Goal: Task Accomplishment & Management: Use online tool/utility

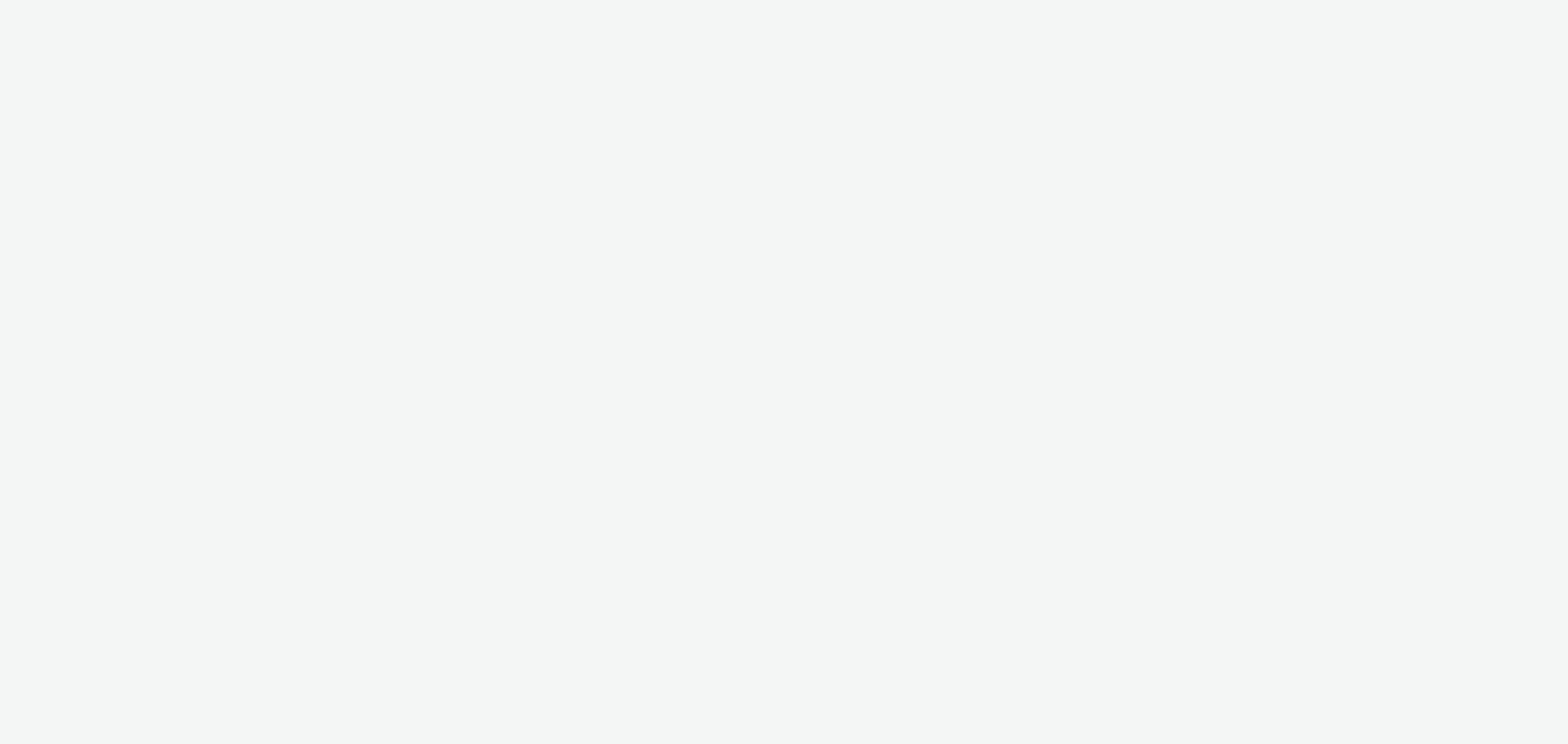
select select "d57a0b46-ef33-4938-977b-e6d07593e41f"
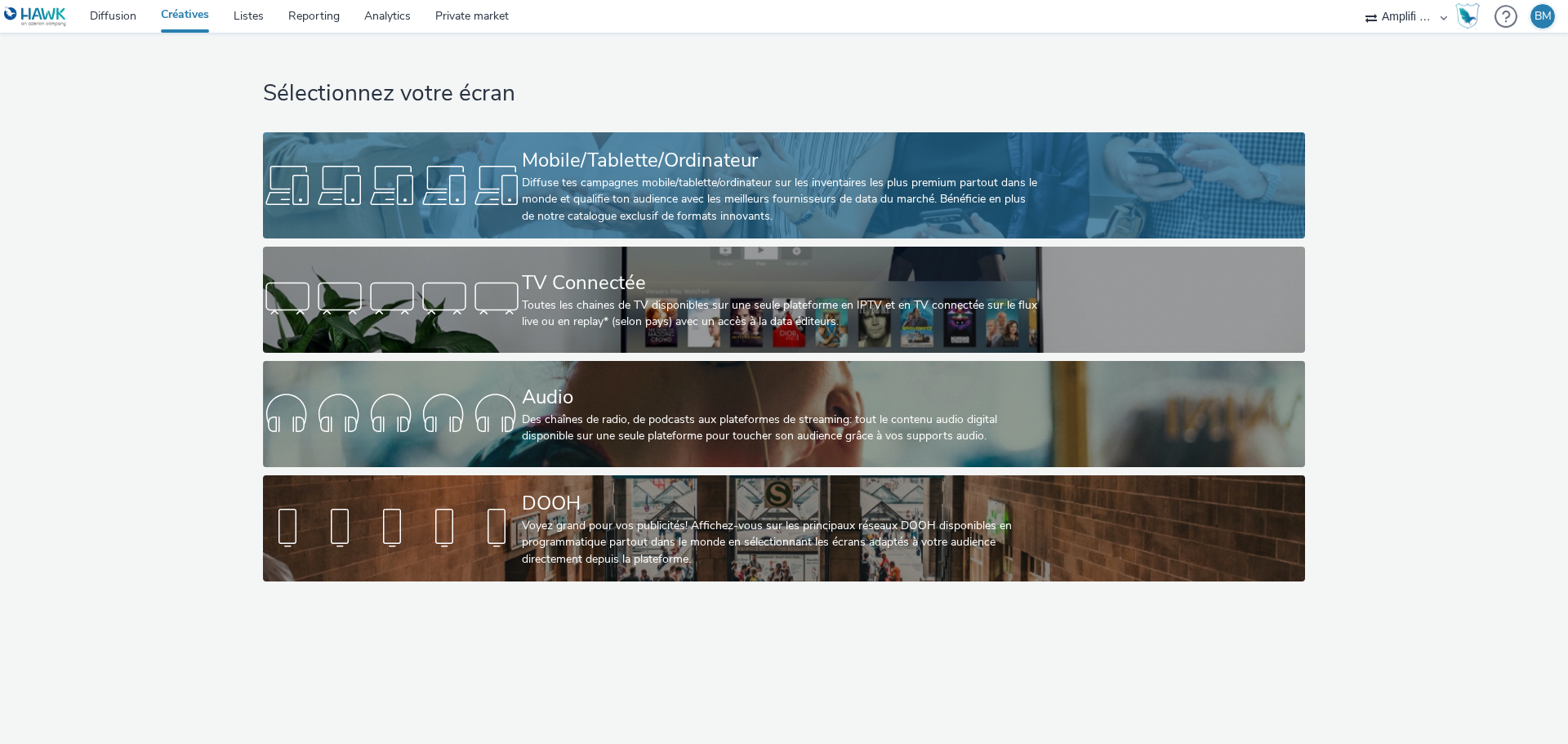
click at [515, 191] on div at bounding box center [392, 185] width 259 height 52
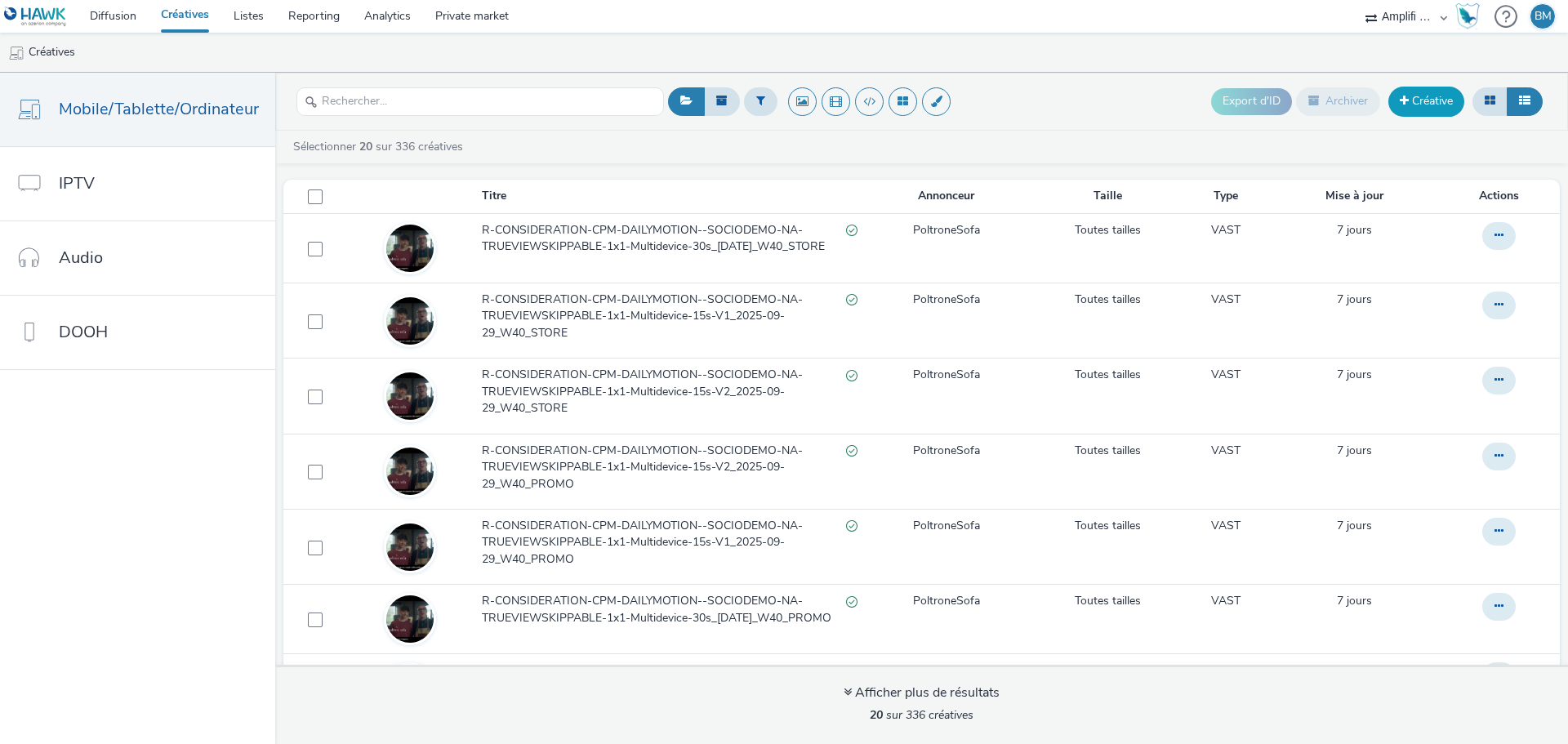
click at [1427, 101] on link "Créative" at bounding box center [1426, 101] width 76 height 29
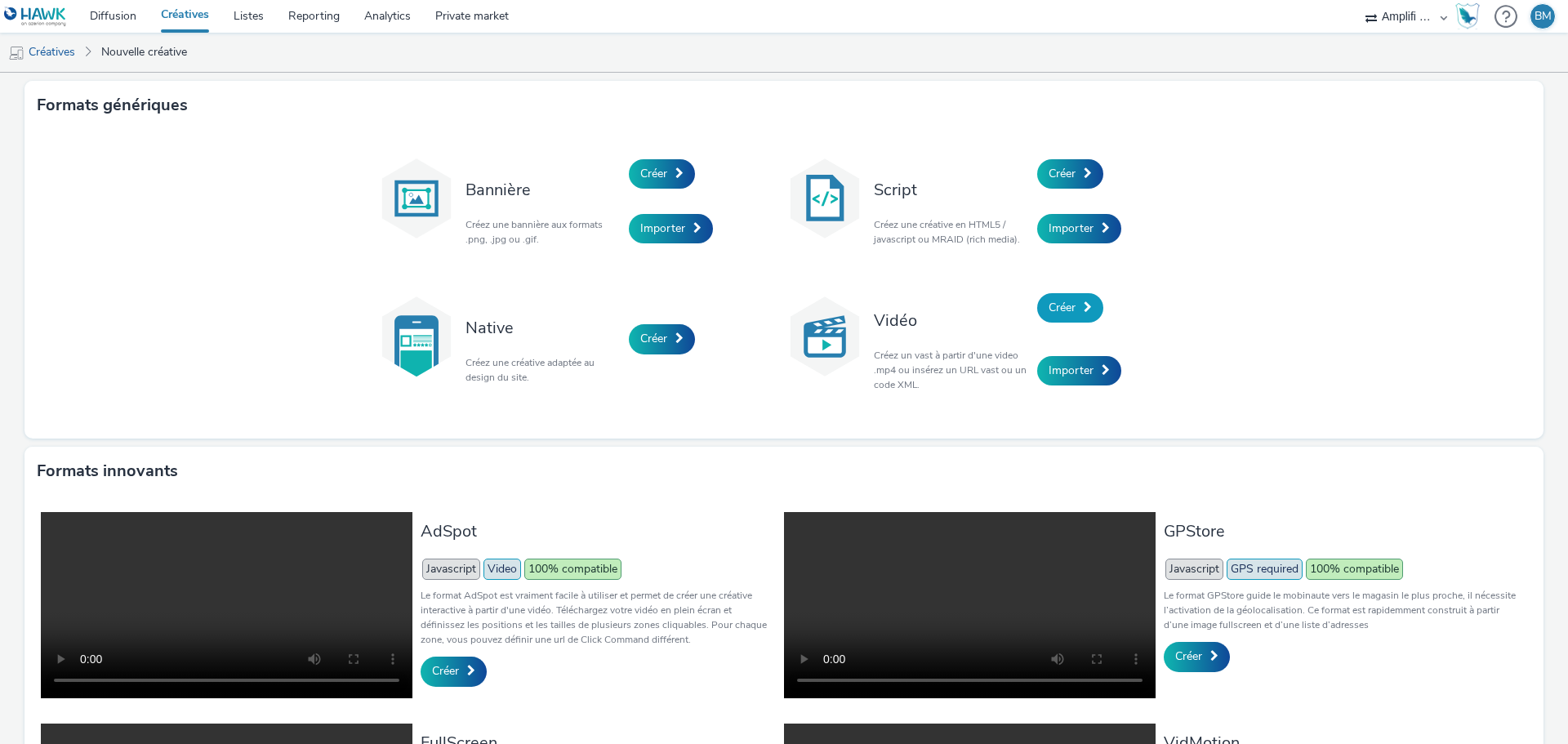
click at [1055, 317] on link "Créer" at bounding box center [1070, 308] width 67 height 29
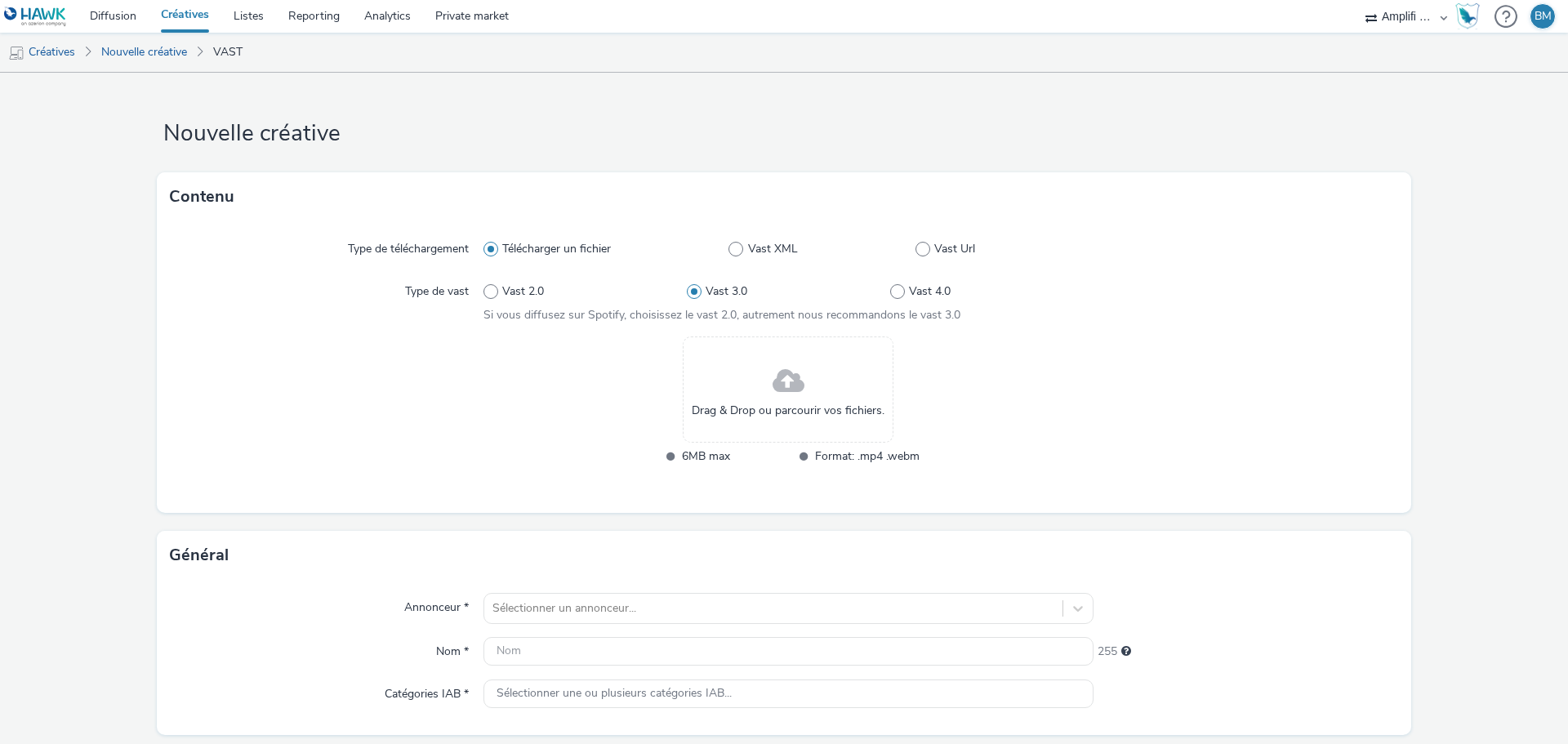
click at [756, 388] on div "Drag & Drop ou parcourir vos fichiers." at bounding box center [788, 389] width 211 height 106
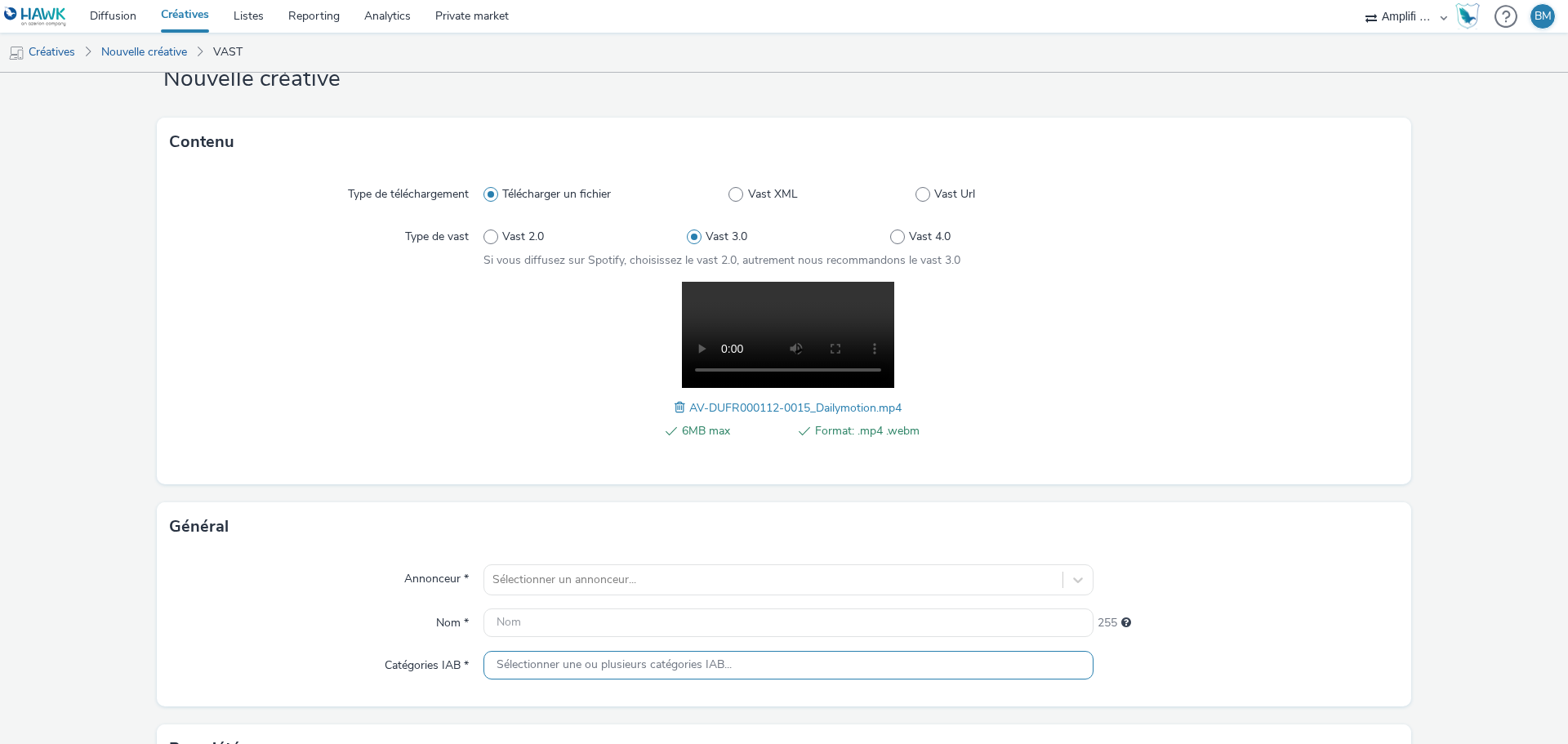
scroll to position [163, 0]
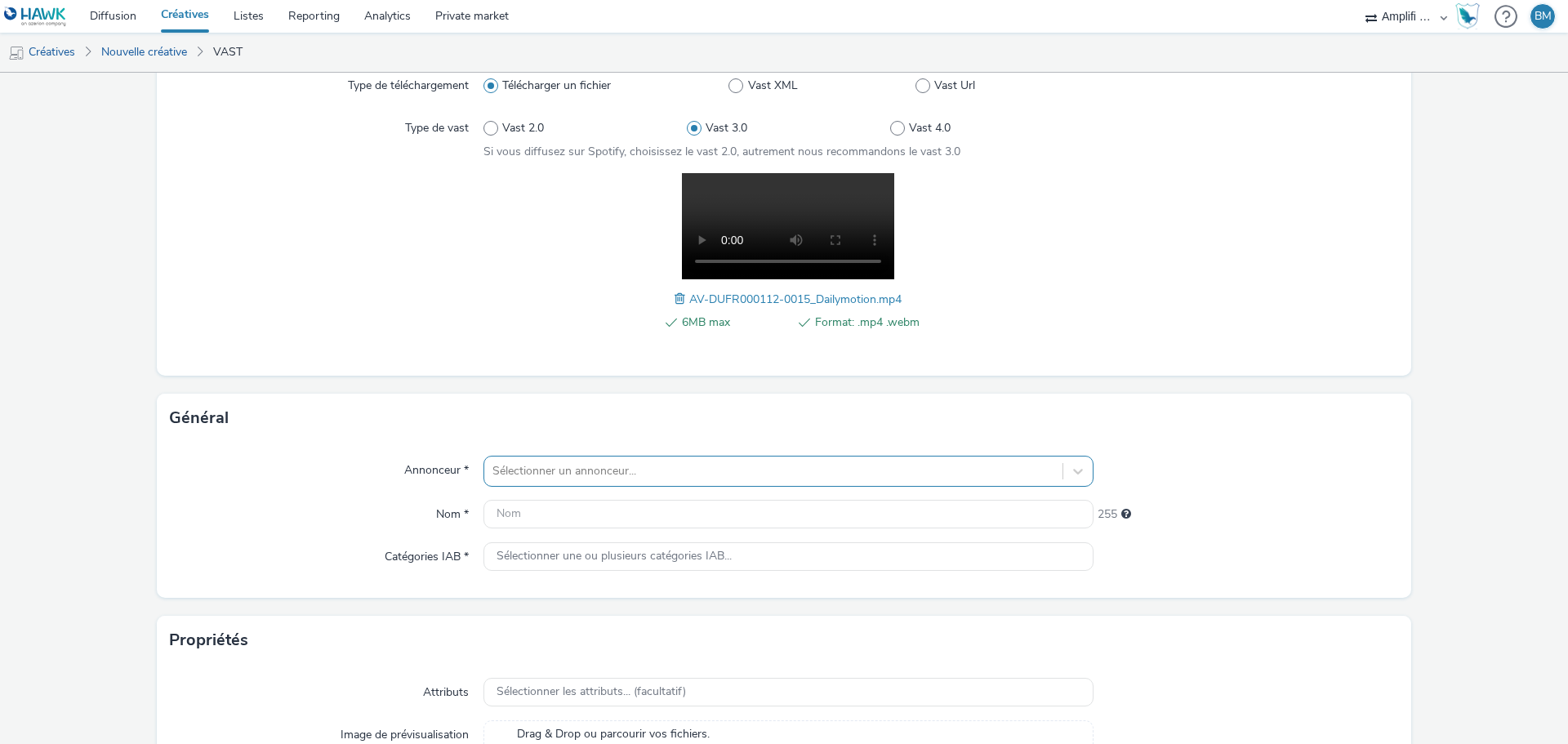
click at [602, 463] on div at bounding box center [774, 471] width 562 height 20
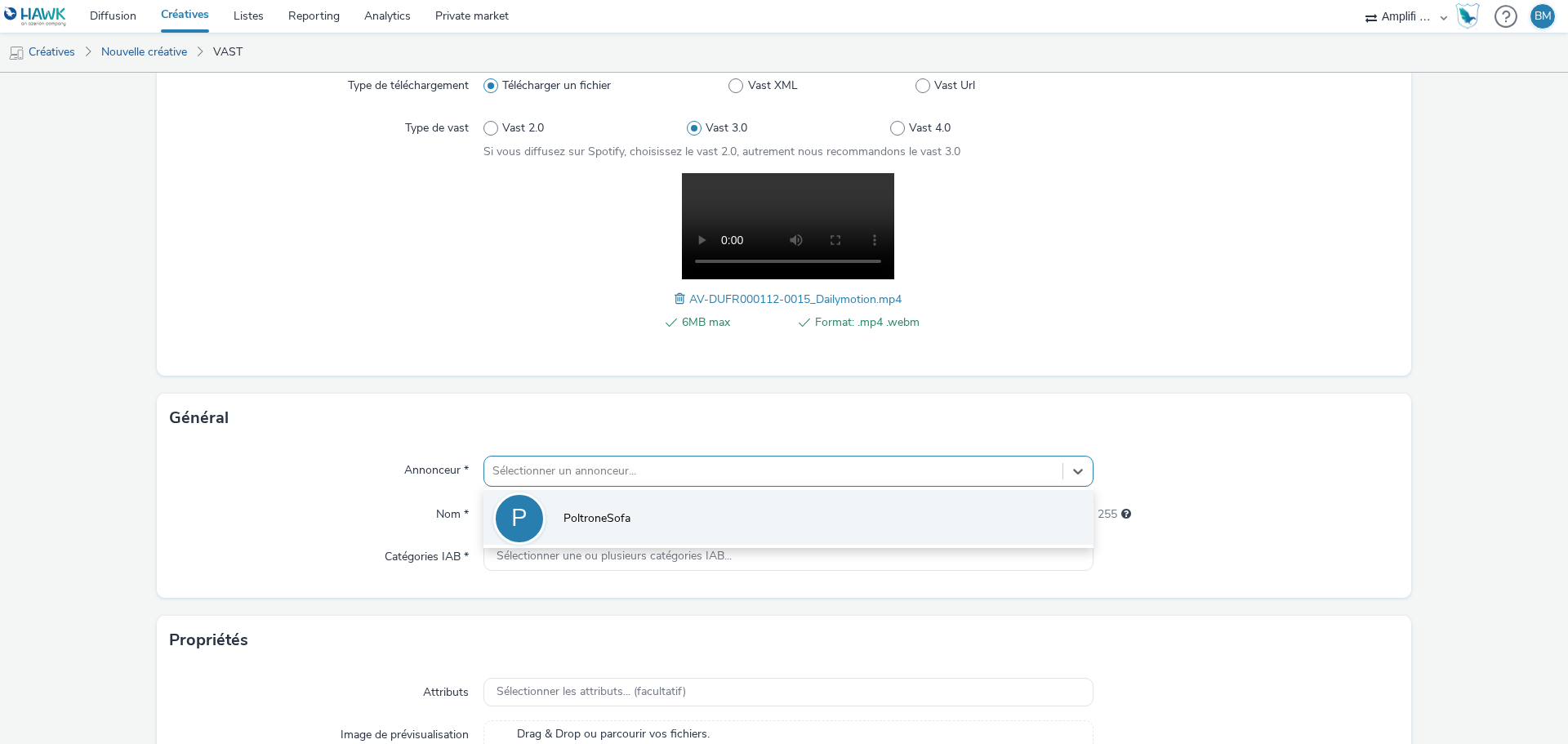
click at [596, 512] on span "PoltroneSofa" at bounding box center [596, 518] width 67 height 16
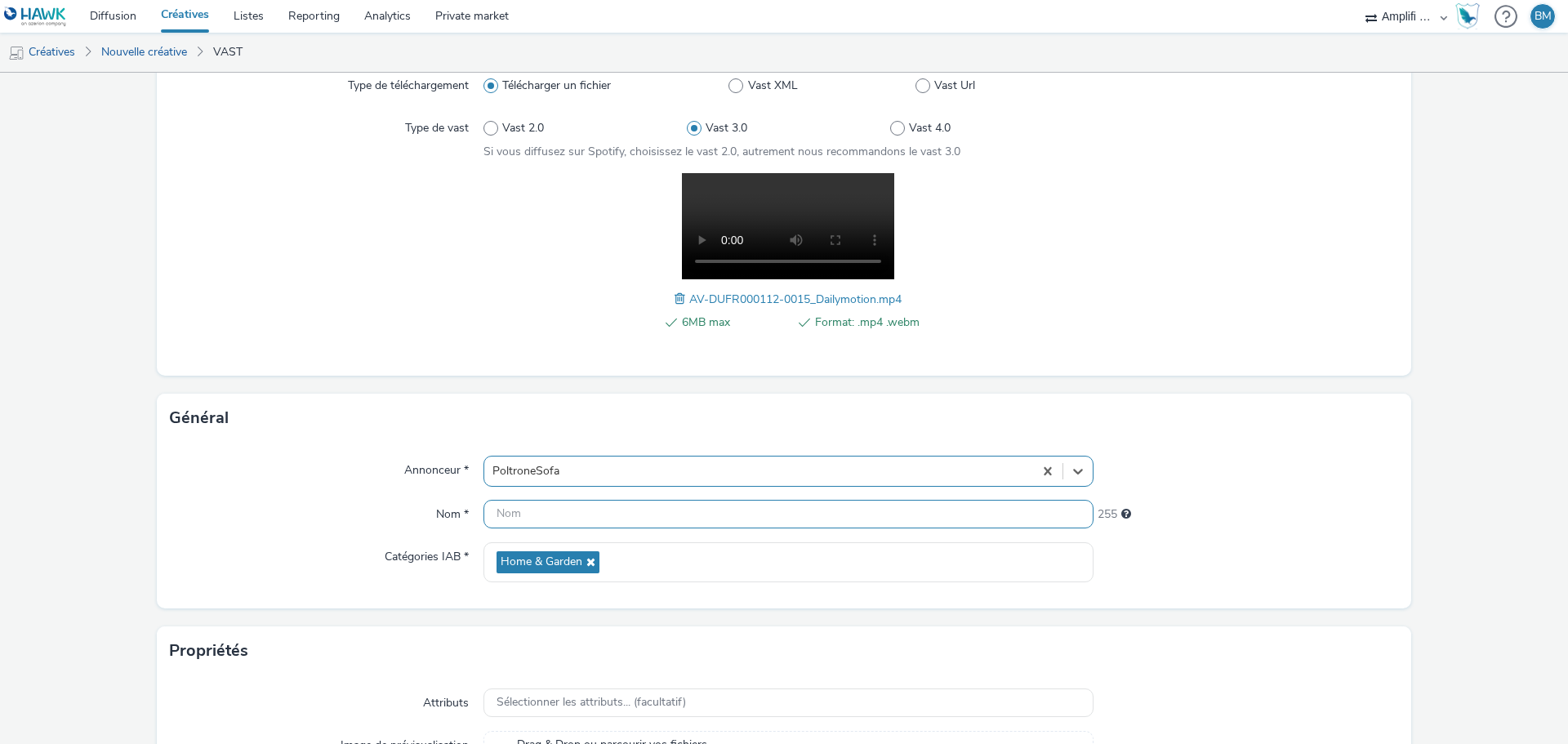
click at [653, 512] on input "text" at bounding box center [788, 513] width 610 height 29
paste input "R-CONSIDERATION-CPM-DAILYMOTION--SOCIODEMO-NA-TRUEVIEWSKIPPABLE-1x1-Multidevice…"
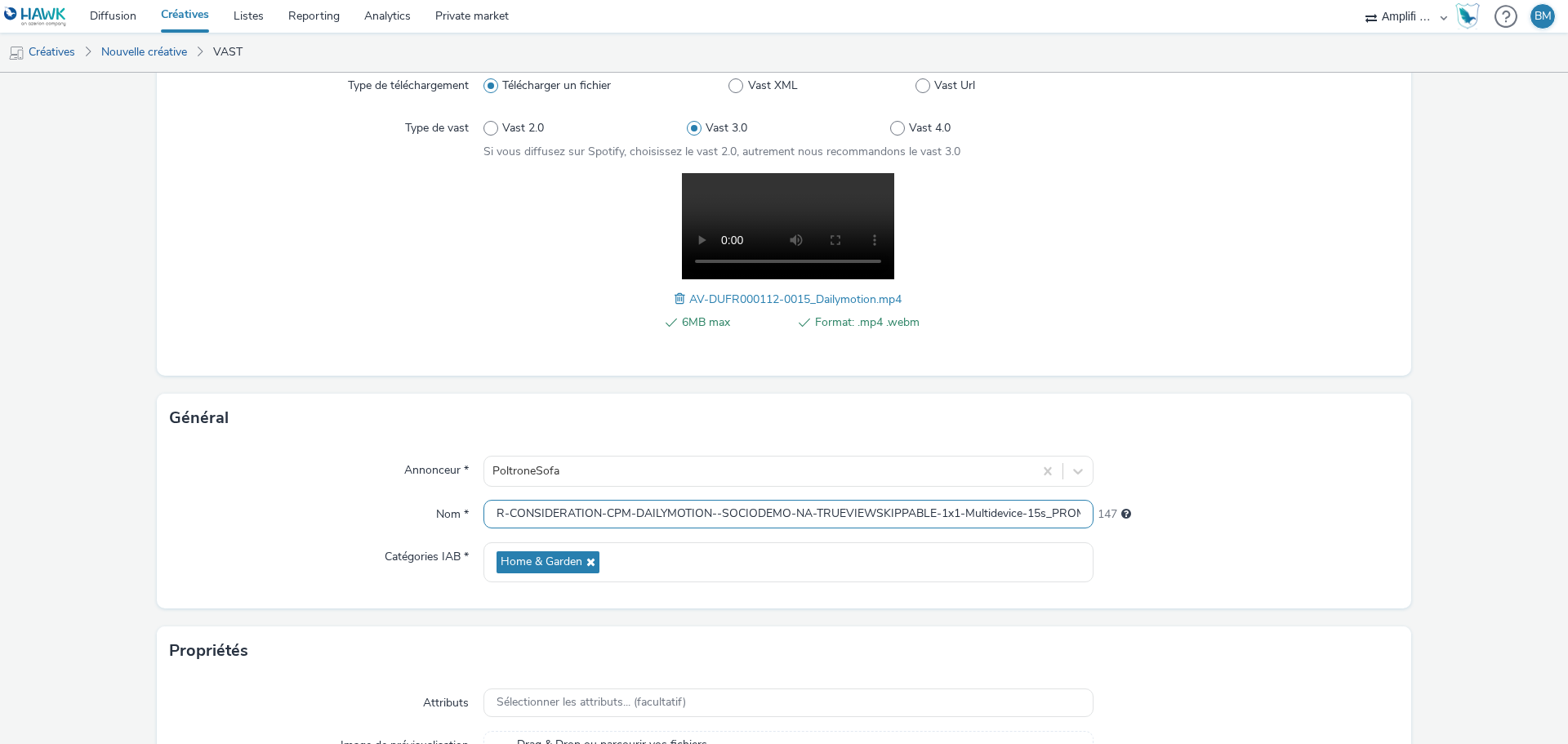
scroll to position [0, 150]
type input "R-CONSIDERATION-CPM-DAILYMOTION--SOCIODEMO-NA-TRUEVIEWSKIPPABLE-1x1-Multidevice…"
click at [1267, 495] on div "Annonceur * PoltroneSofa Nom * R-CONSIDERATION-CPM-DAILYMOTION--SOCIODEMO-NA-TR…" at bounding box center [783, 525] width 1254 height 166
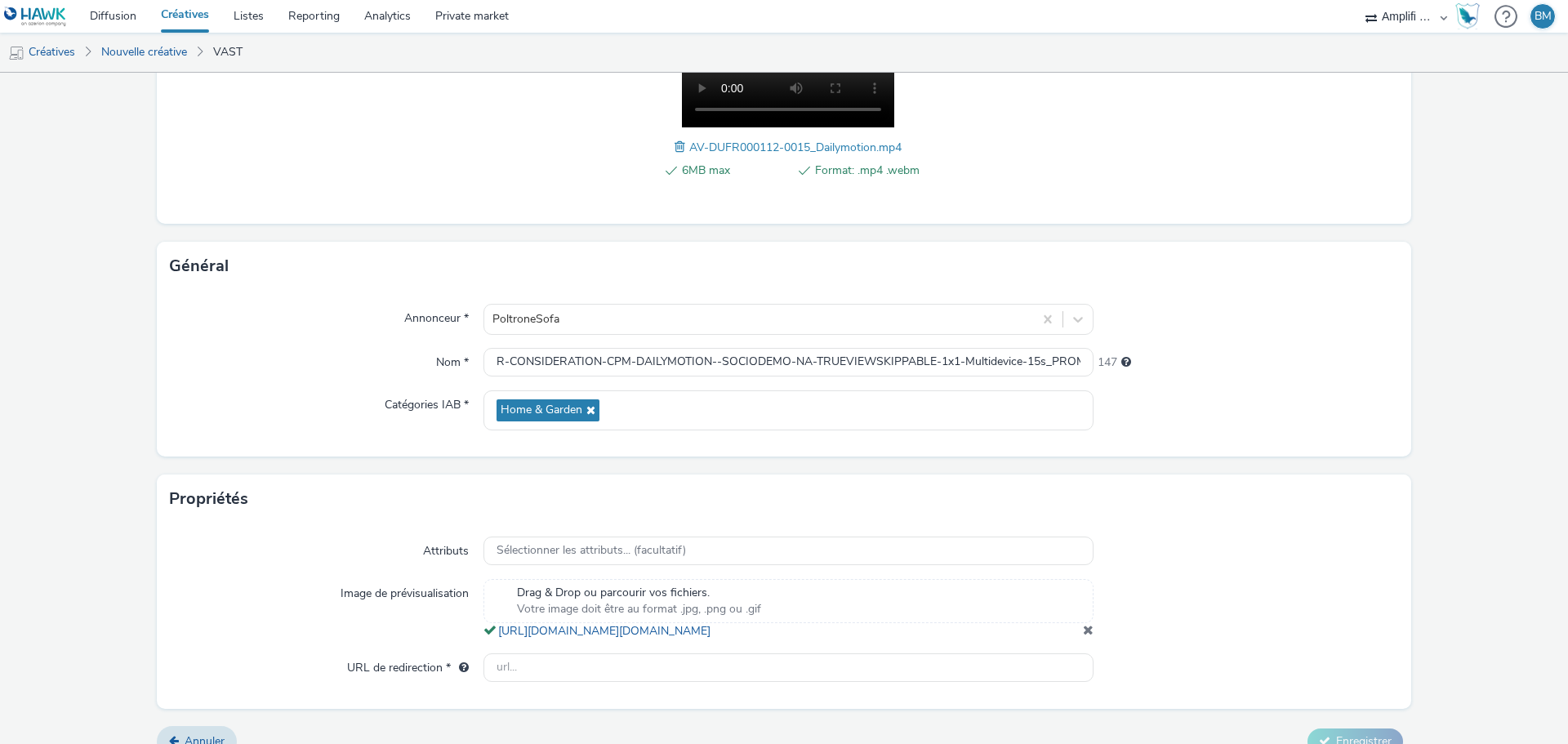
scroll to position [357, 0]
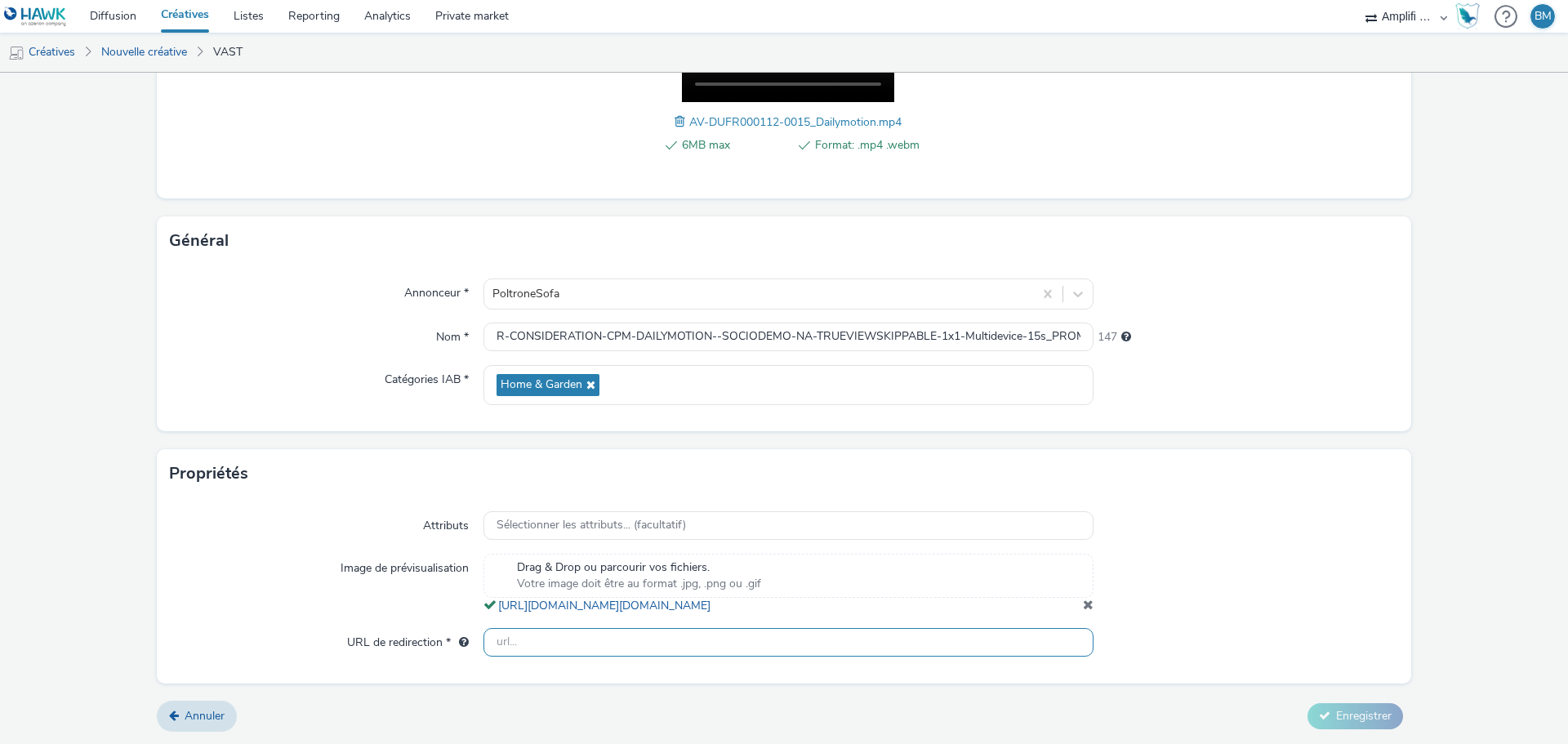
click at [583, 651] on input "text" at bounding box center [788, 642] width 610 height 29
paste input "[URL][DOMAIN_NAME]"
type input "[URL][DOMAIN_NAME]"
click at [1362, 512] on div at bounding box center [1246, 525] width 305 height 29
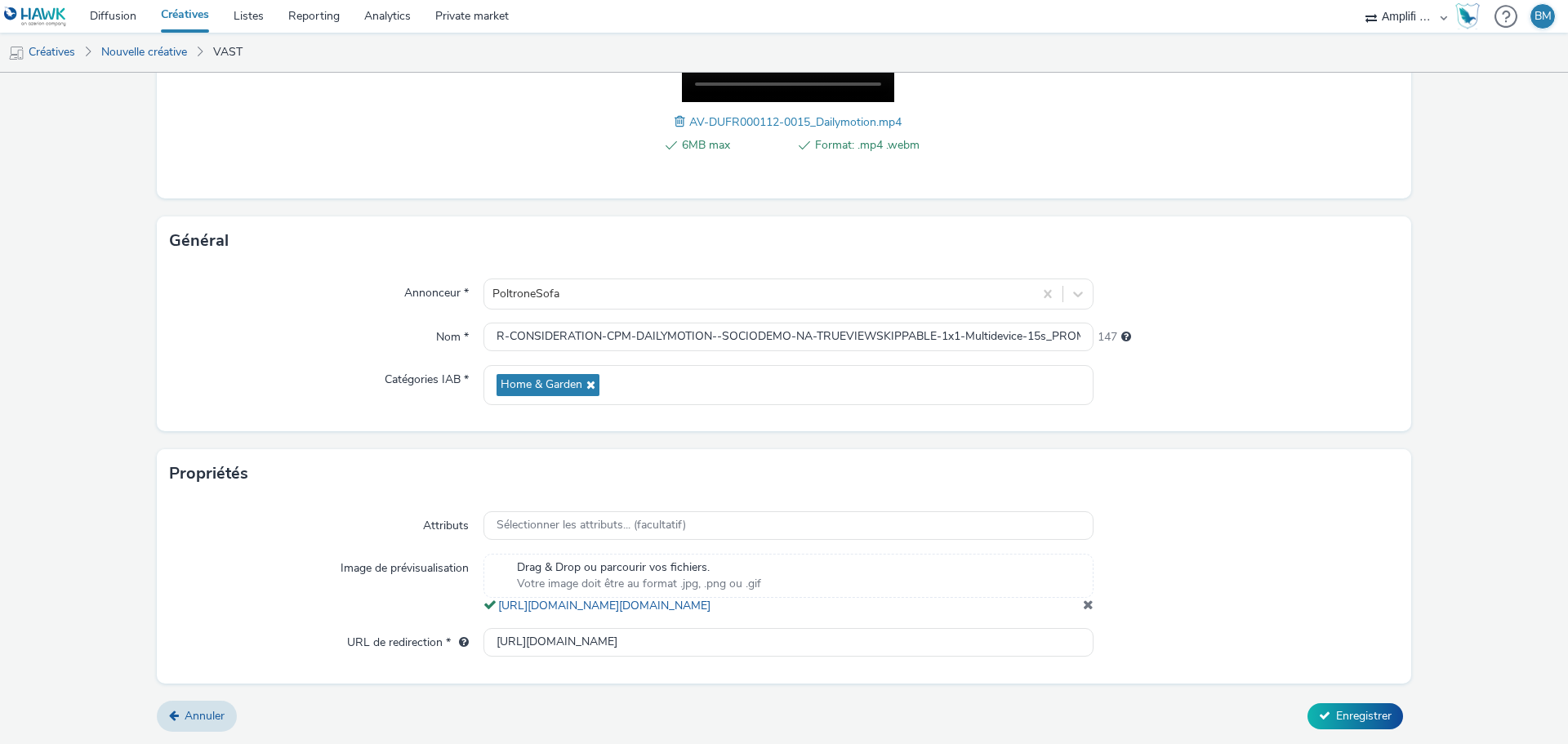
scroll to position [357, 0]
click at [1336, 721] on span "Enregistrer" at bounding box center [1364, 715] width 55 height 16
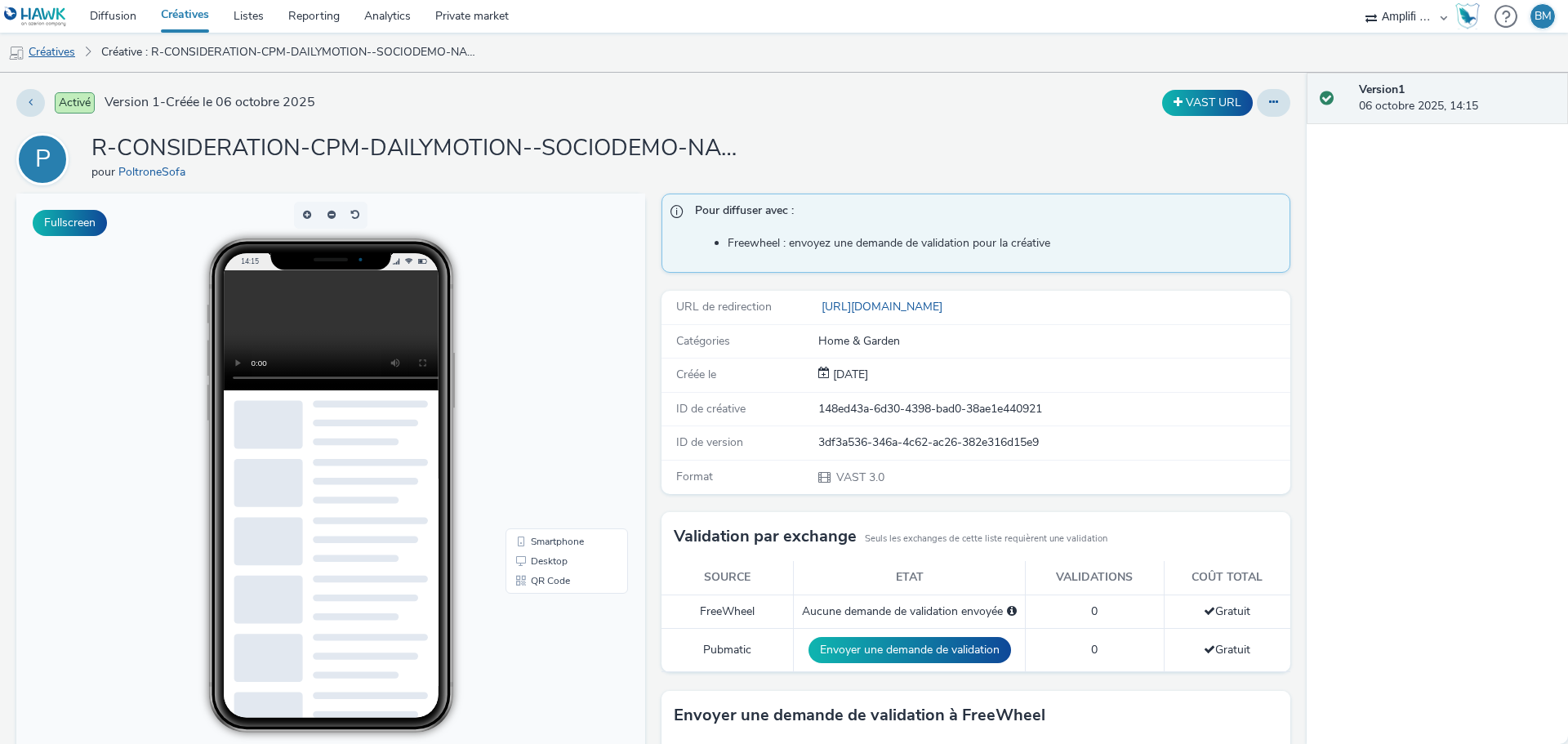
click at [67, 54] on link "Créatives" at bounding box center [41, 52] width 83 height 39
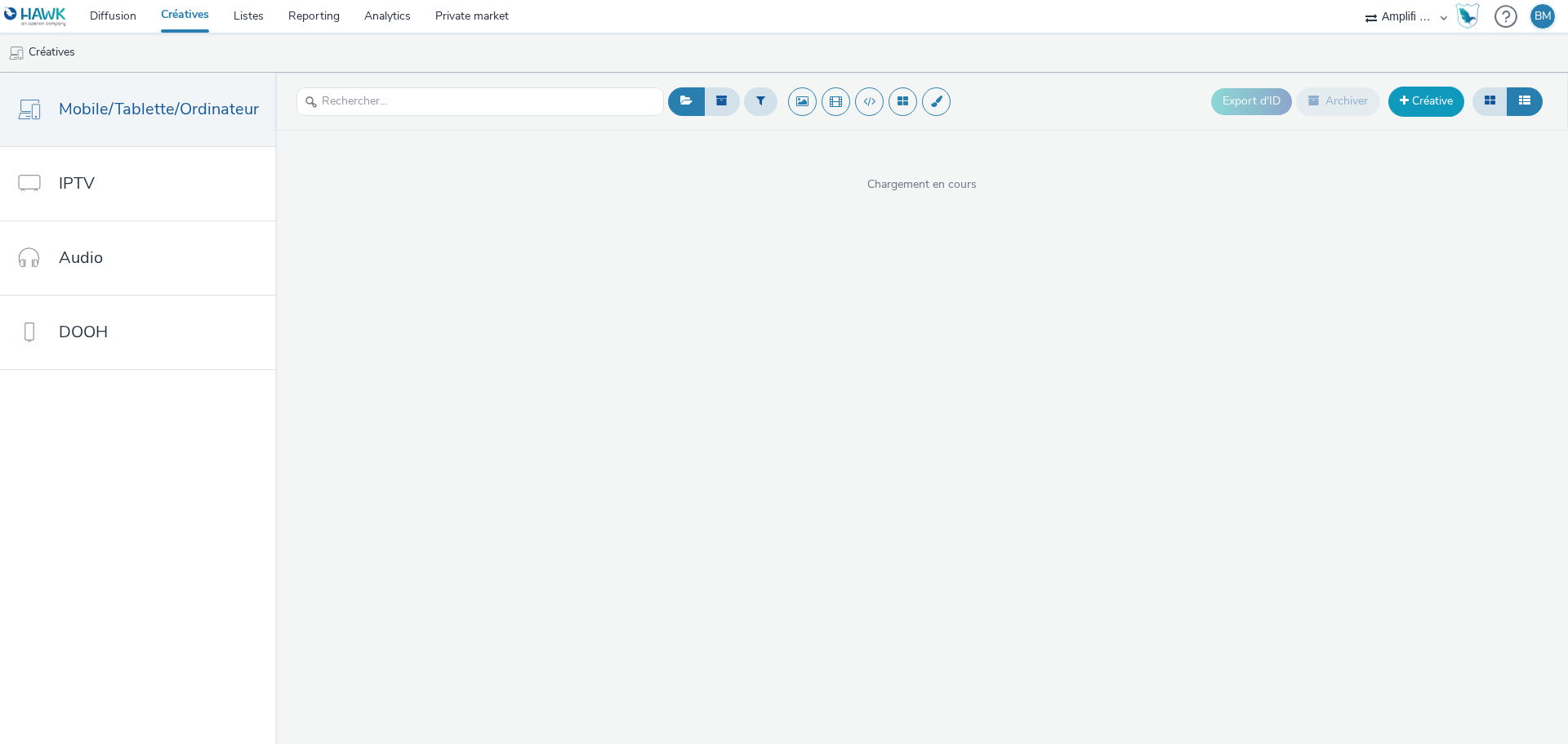
click at [1423, 105] on link "Créative" at bounding box center [1426, 101] width 76 height 29
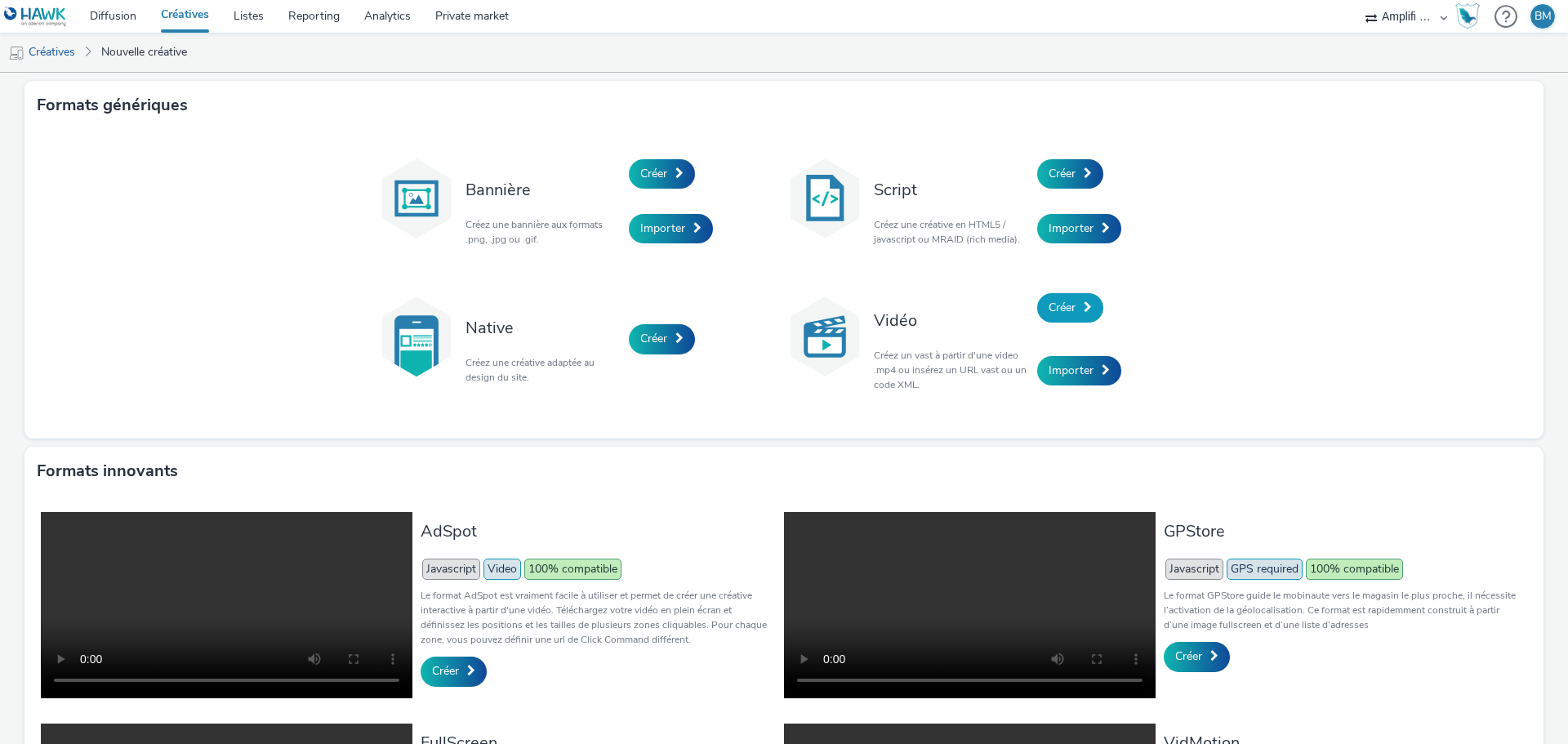
click at [1077, 315] on link "Créer" at bounding box center [1070, 308] width 67 height 29
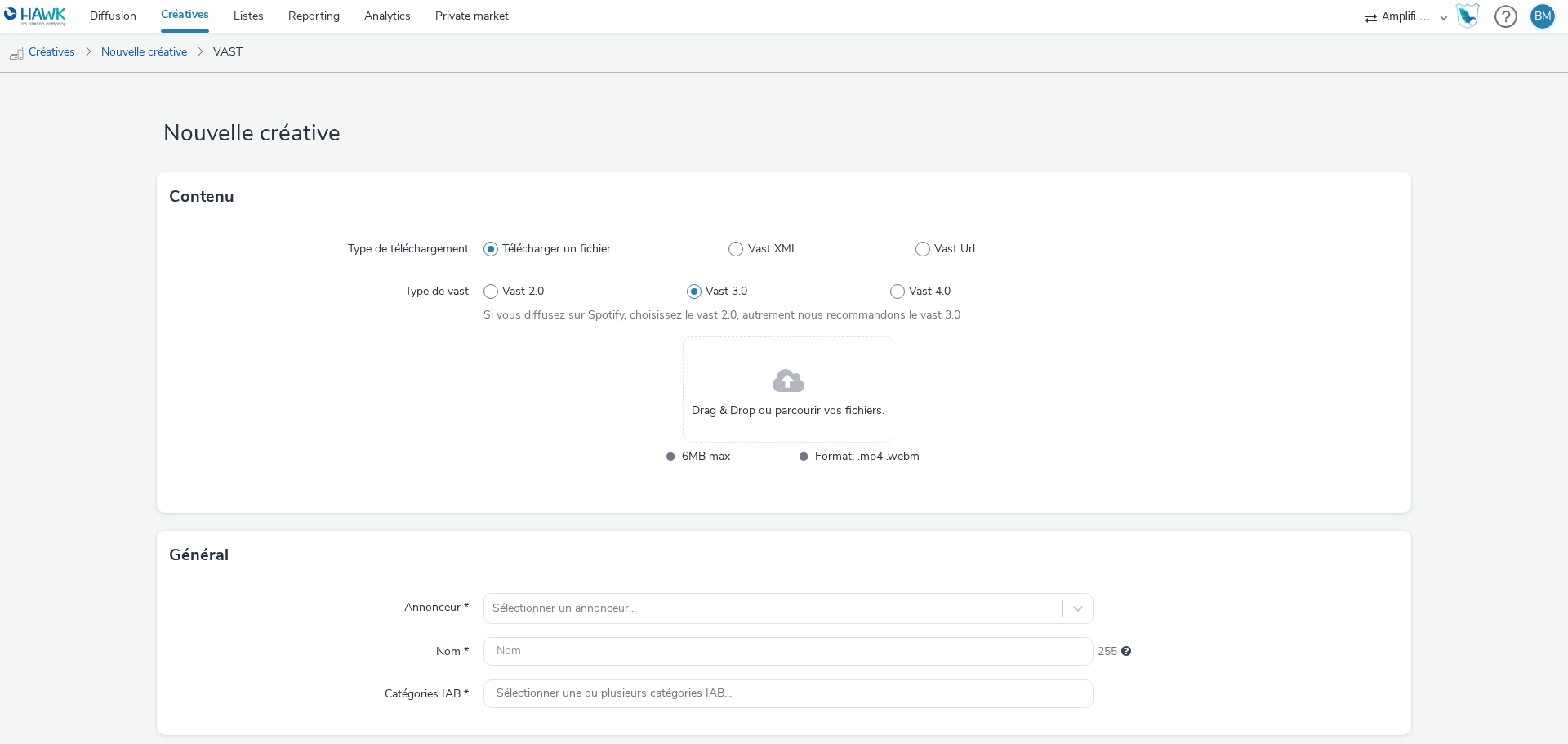
click at [773, 391] on span at bounding box center [788, 382] width 32 height 43
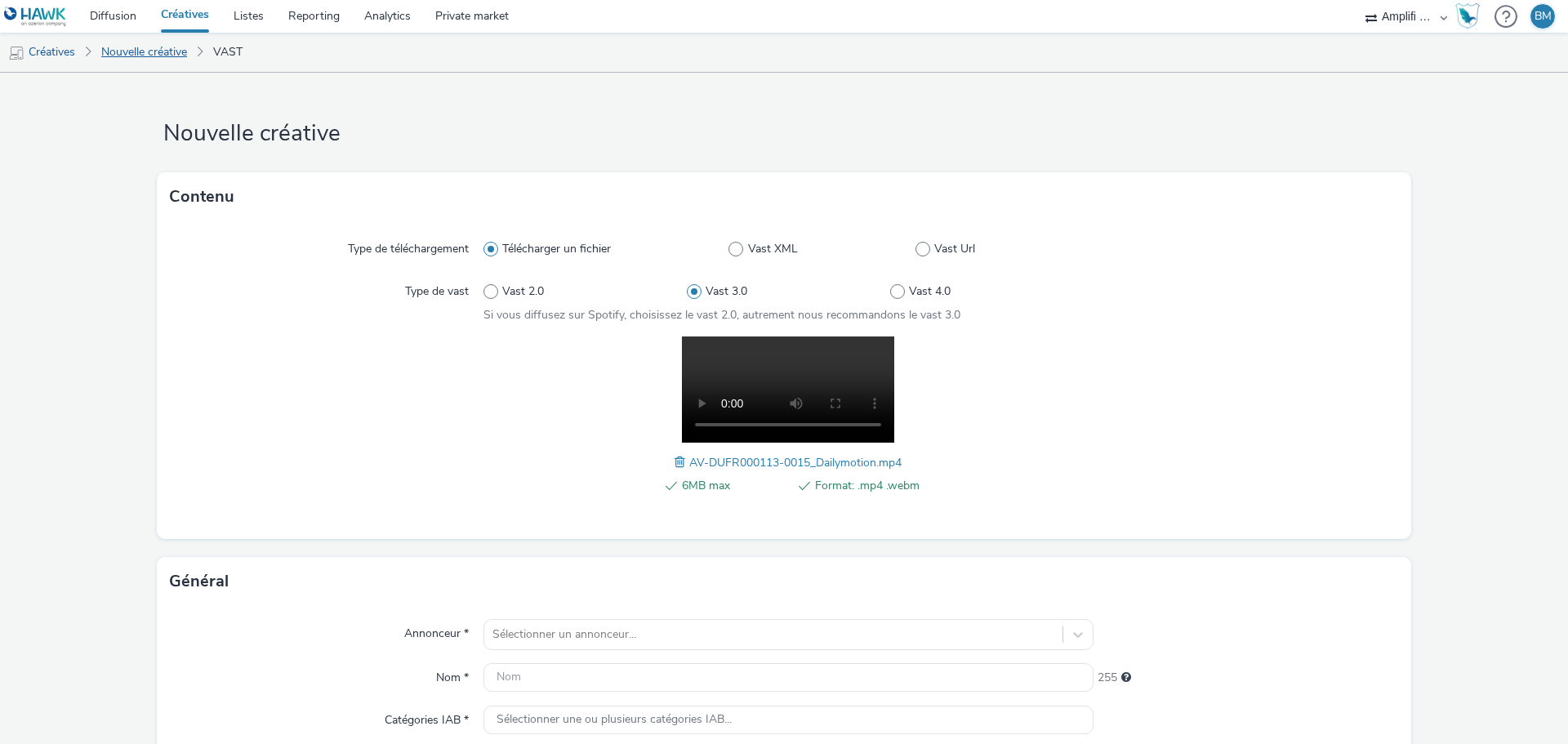
click at [139, 53] on link "Nouvelle créative" at bounding box center [144, 52] width 102 height 39
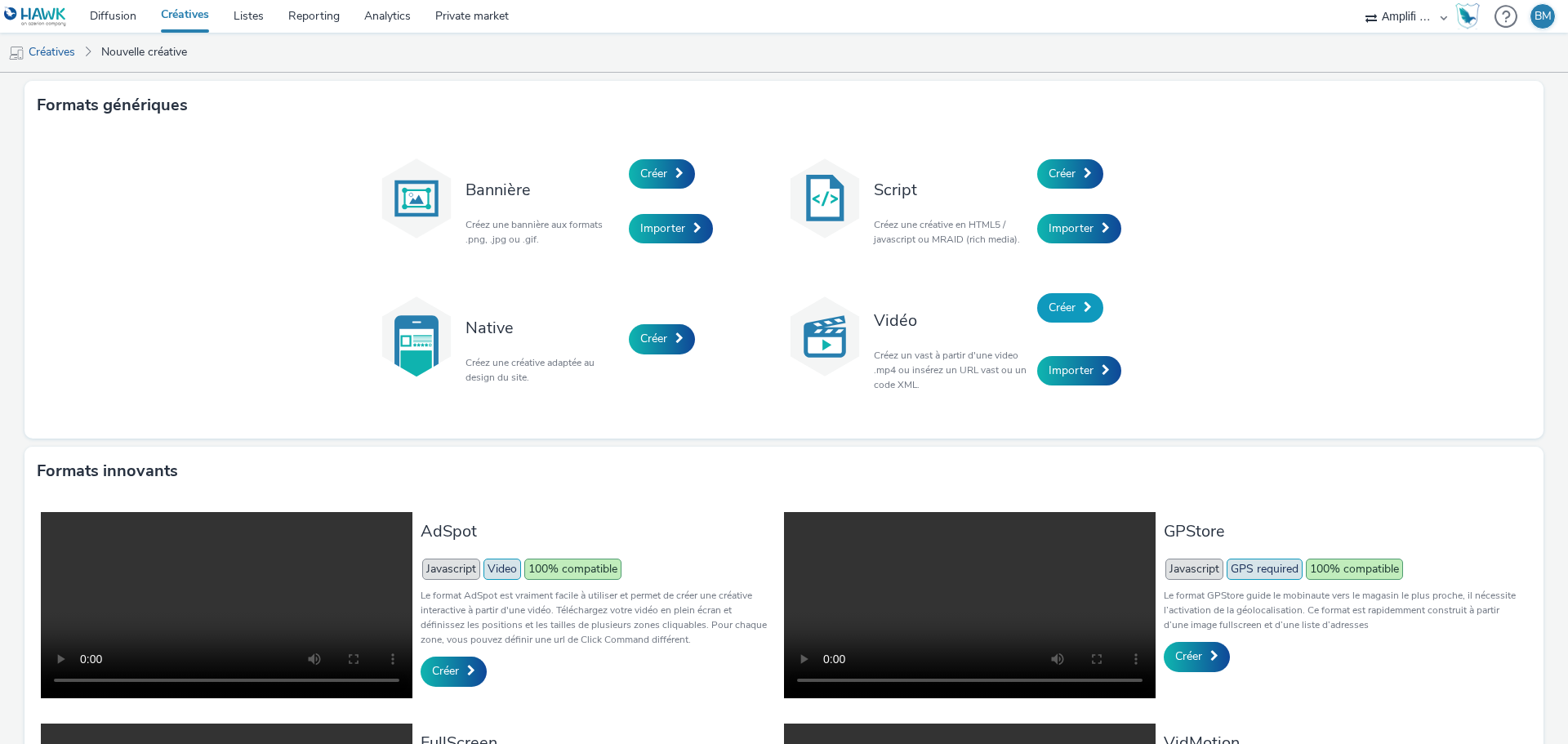
click at [1087, 320] on link "Créer" at bounding box center [1070, 308] width 67 height 29
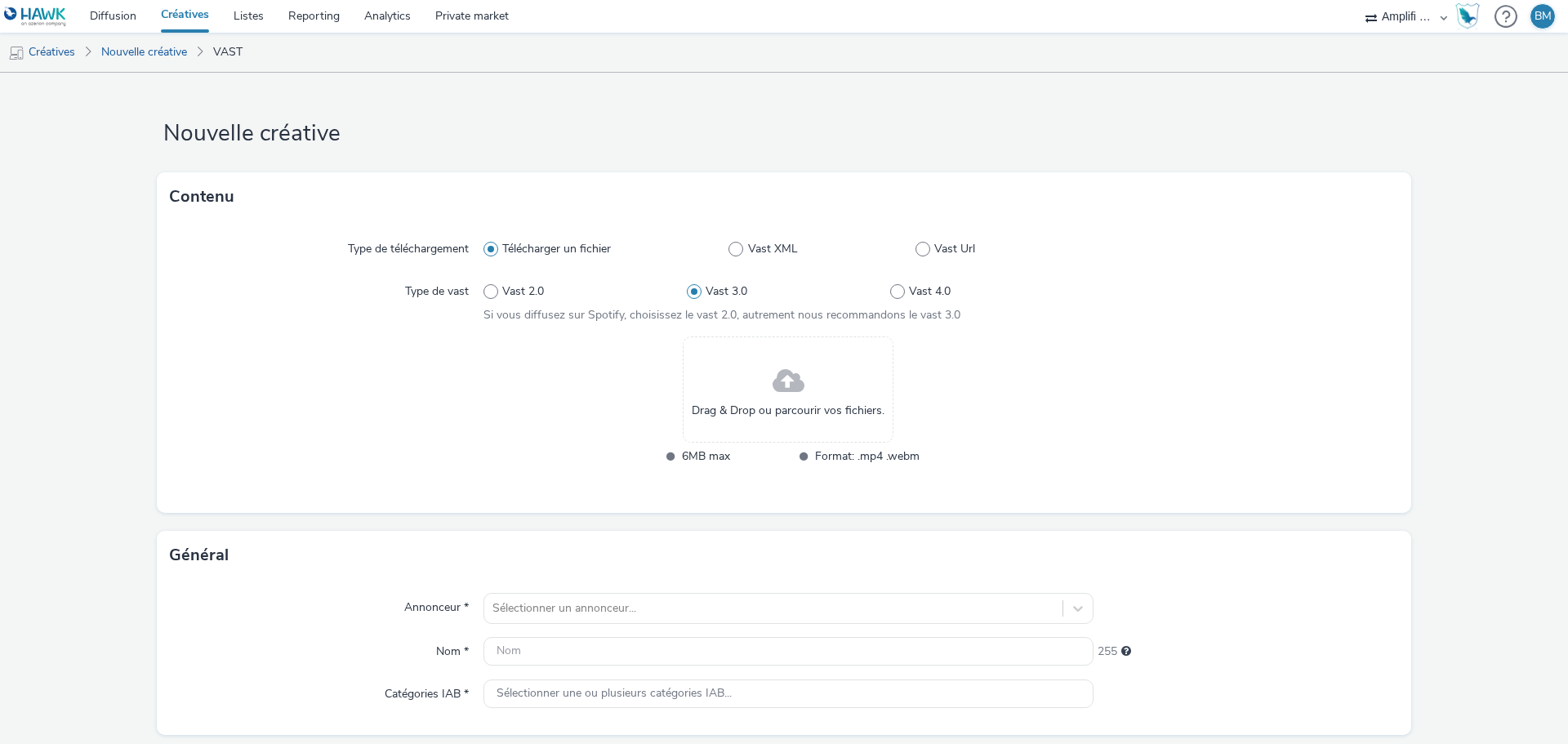
click at [773, 390] on span at bounding box center [788, 382] width 32 height 43
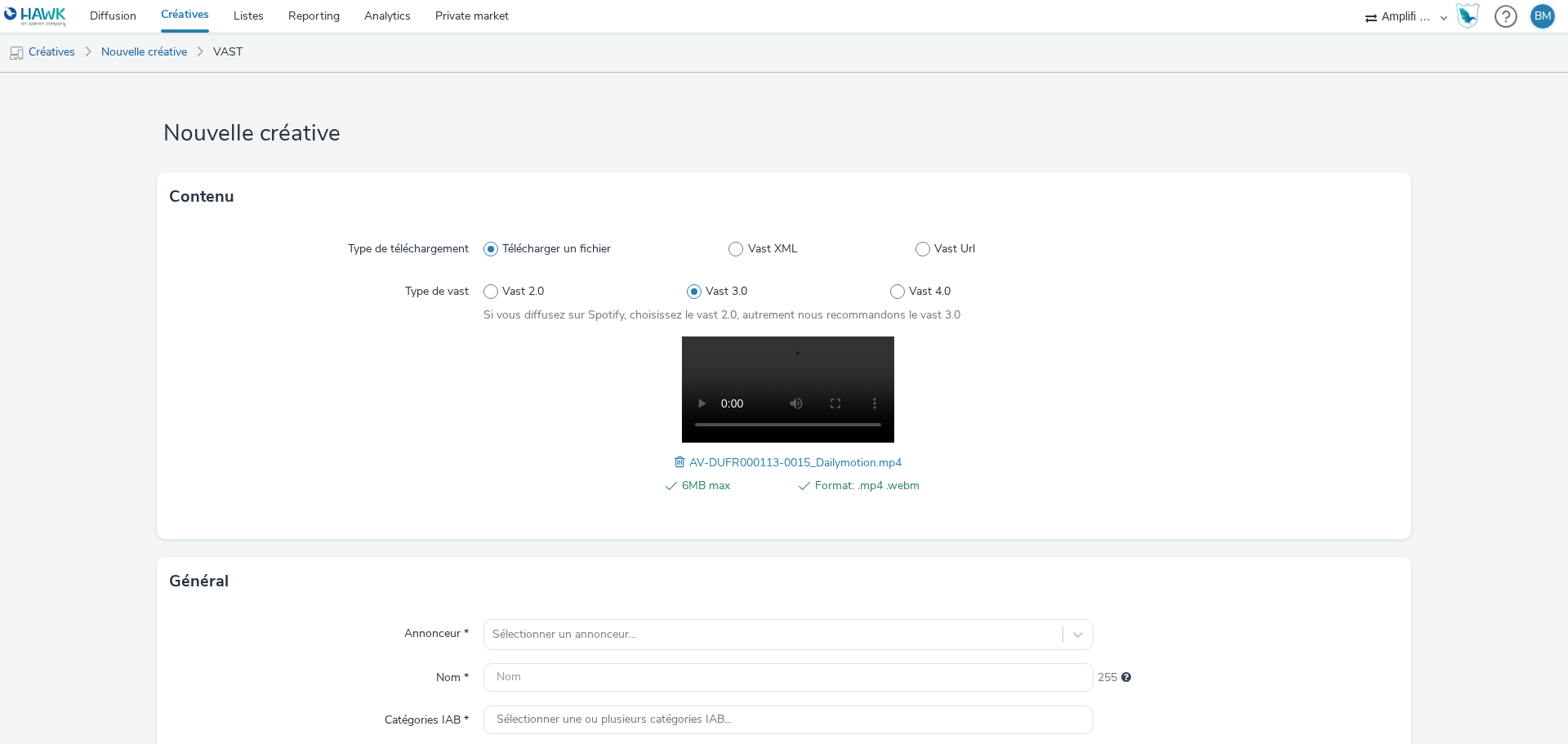
scroll to position [245, 0]
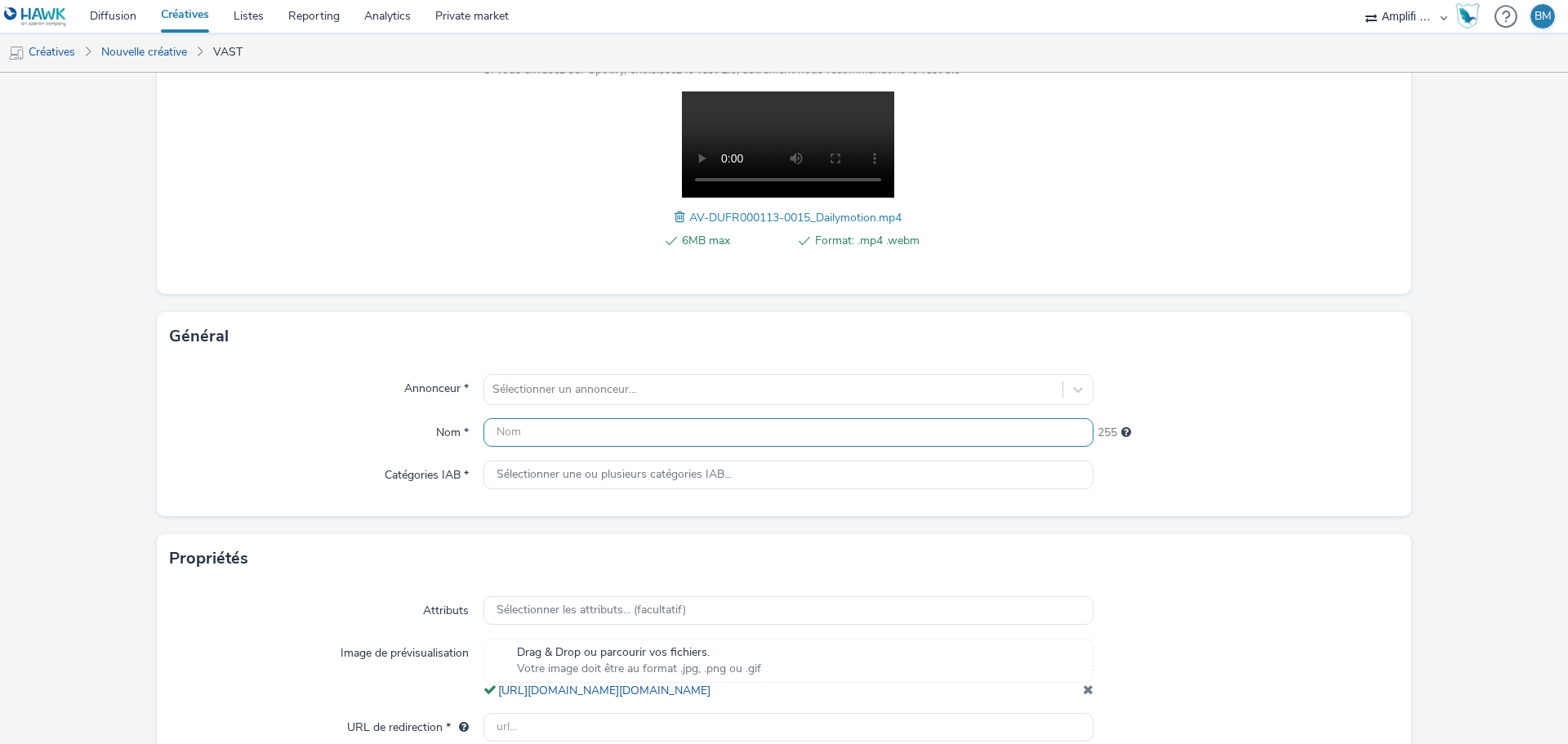
click at [556, 436] on input "text" at bounding box center [788, 432] width 610 height 29
paste input "R-CONSIDERATION-CPM-DAILYMOTION--SOCIODEMO-NA-TRUEVIEWSKIPPABLE-1x1-Multidevice…"
type input "R-CONSIDERATION-CPM-DAILYMOTION--SOCIODEMO-NA-TRUEVIEWSKIPPABLE-1x1-Multidevice…"
click at [595, 400] on div "Sélectionner un annonceur..." at bounding box center [773, 390] width 578 height 26
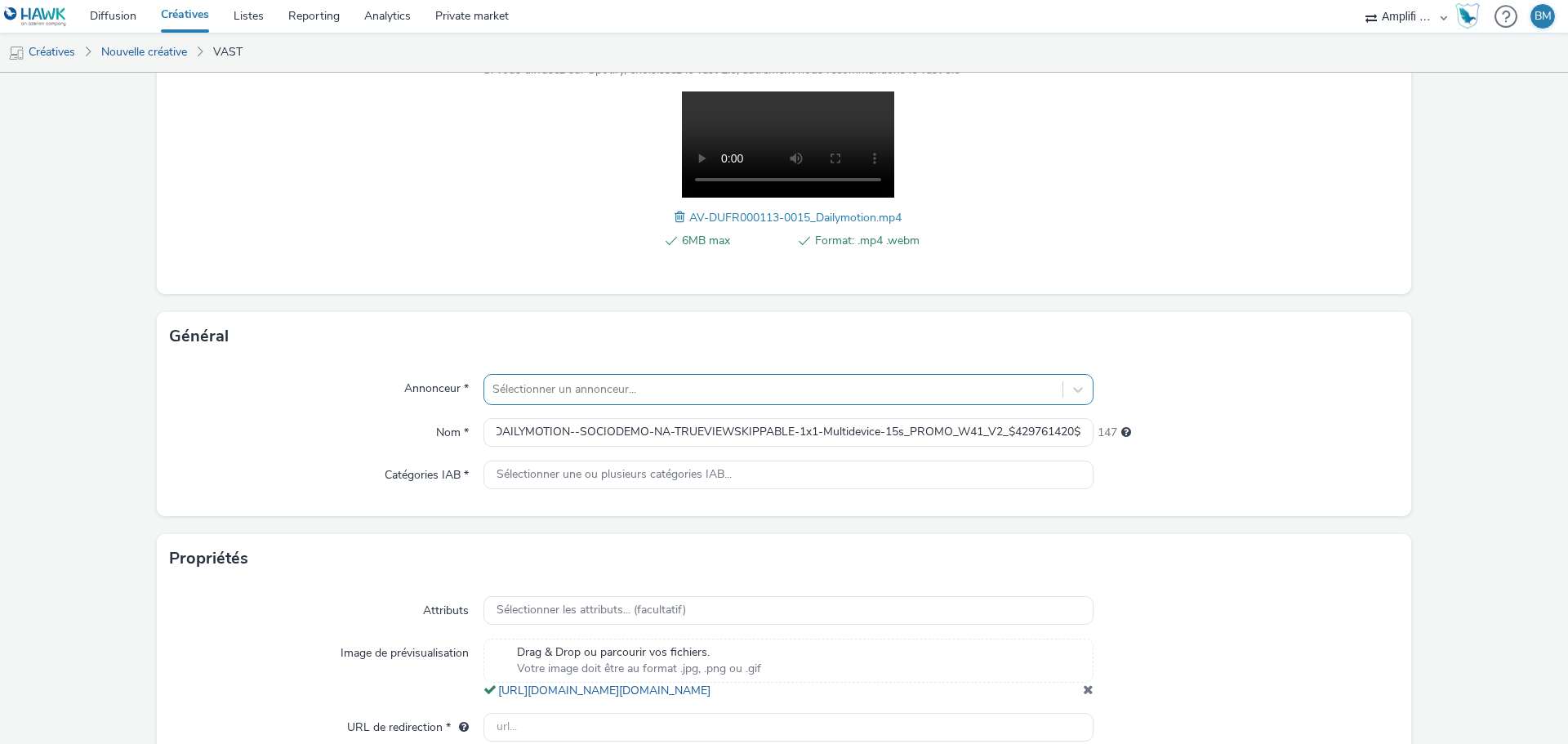
scroll to position [0, 0]
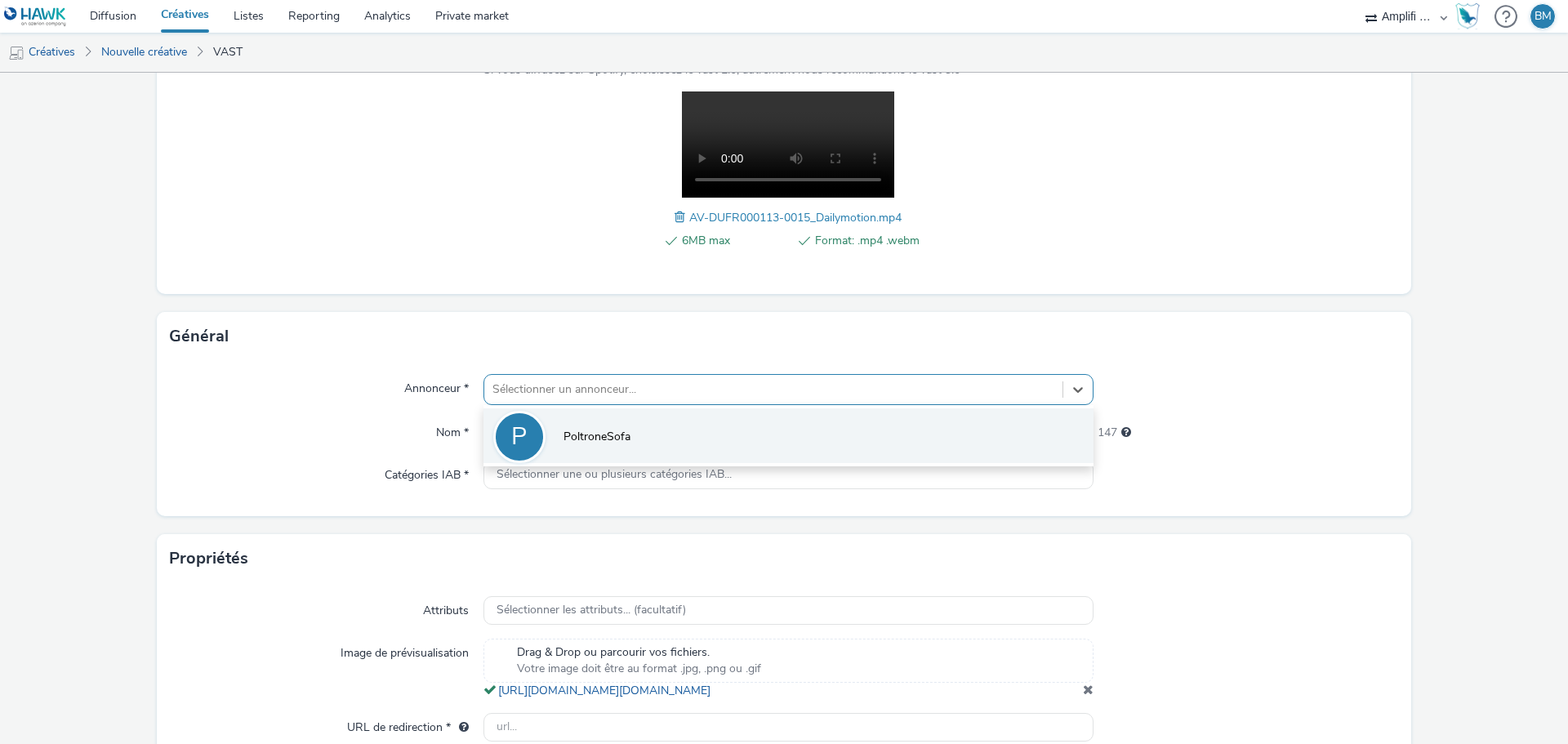
click at [564, 444] on span "PoltroneSofa" at bounding box center [596, 436] width 67 height 16
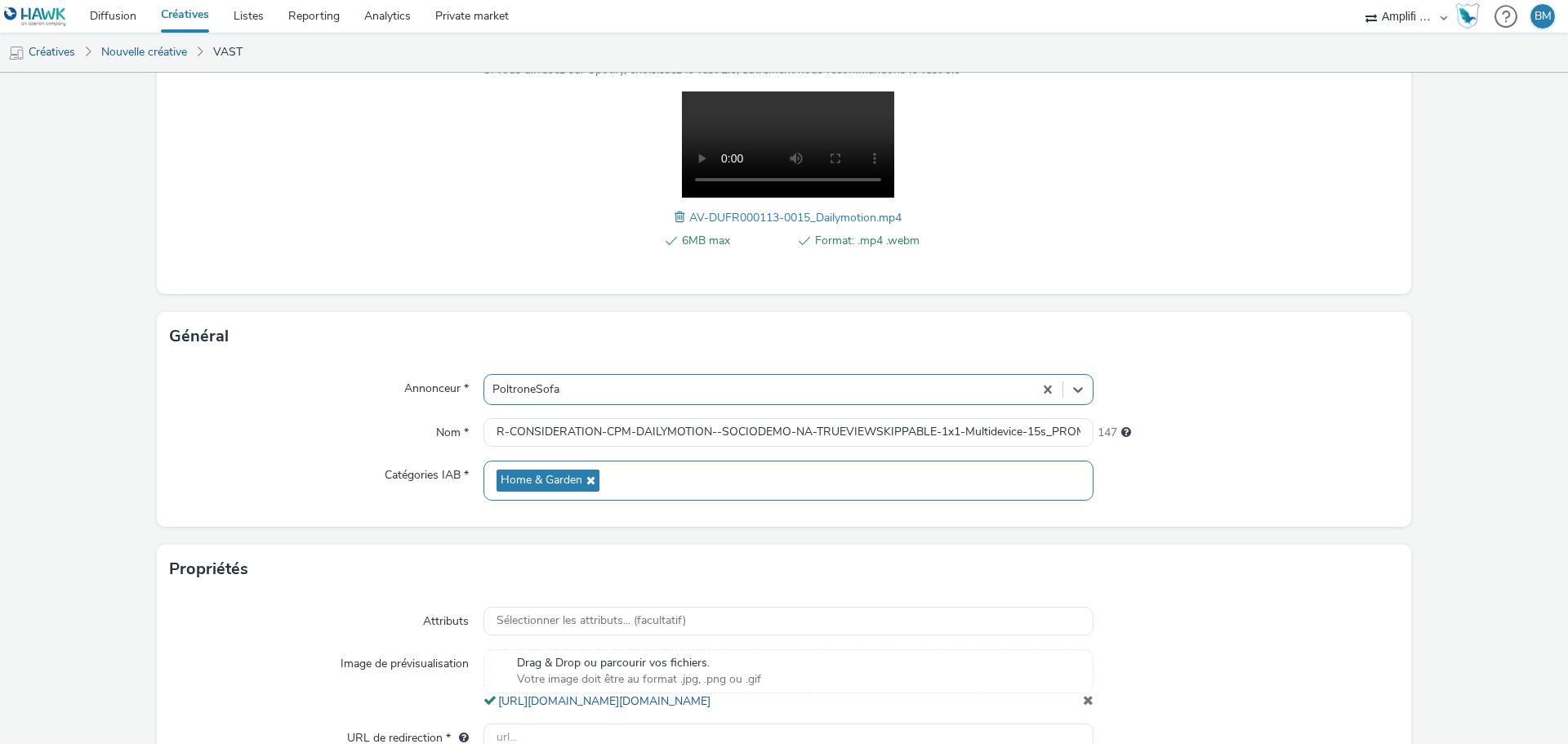
scroll to position [357, 0]
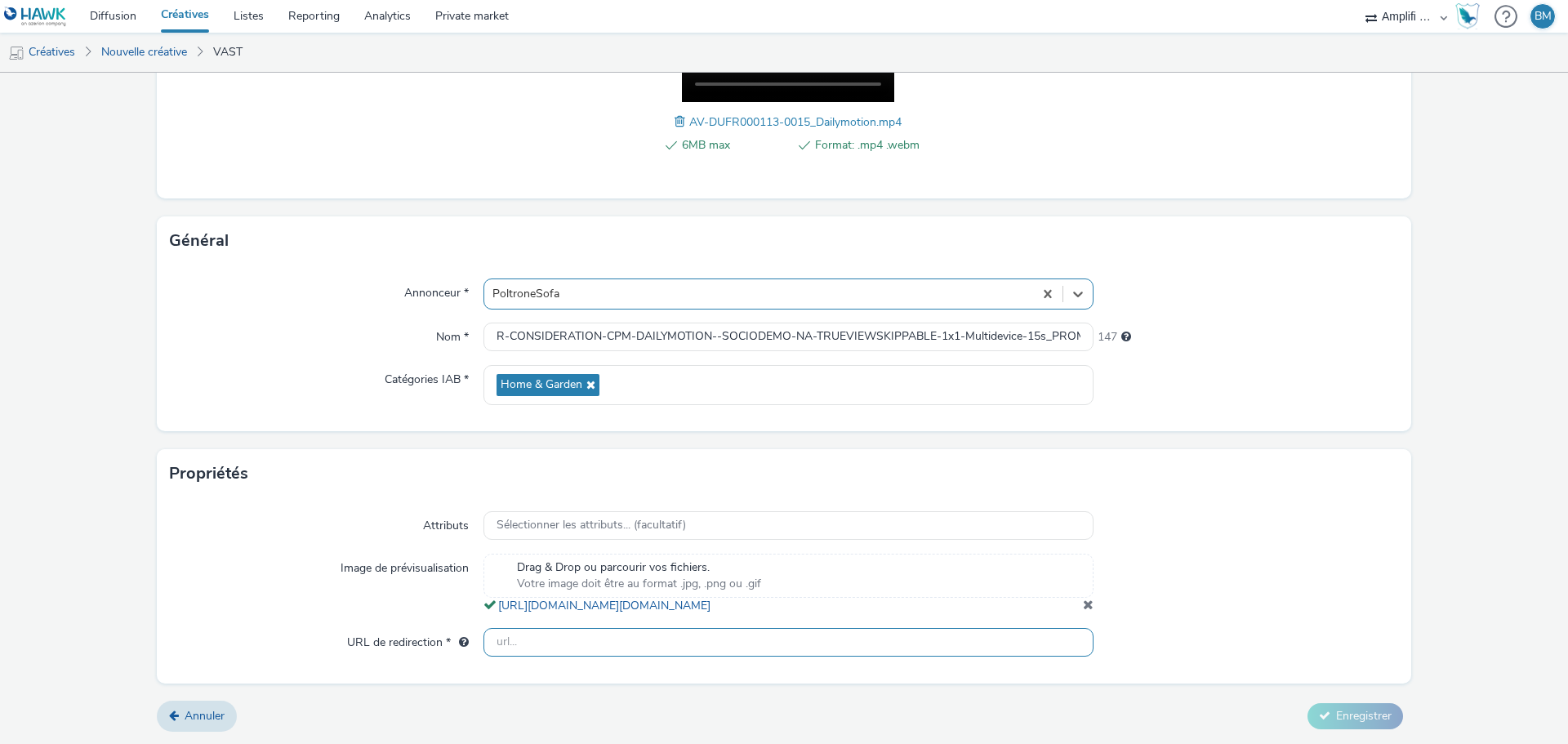
click at [582, 637] on input "text" at bounding box center [788, 642] width 610 height 29
paste input "[URL][DOMAIN_NAME]"
type input "[URL][DOMAIN_NAME]"
click at [1253, 659] on div "Attributs Sélectionner les attributs... (facultatif) Image de prévisualisation …" at bounding box center [783, 590] width 1254 height 185
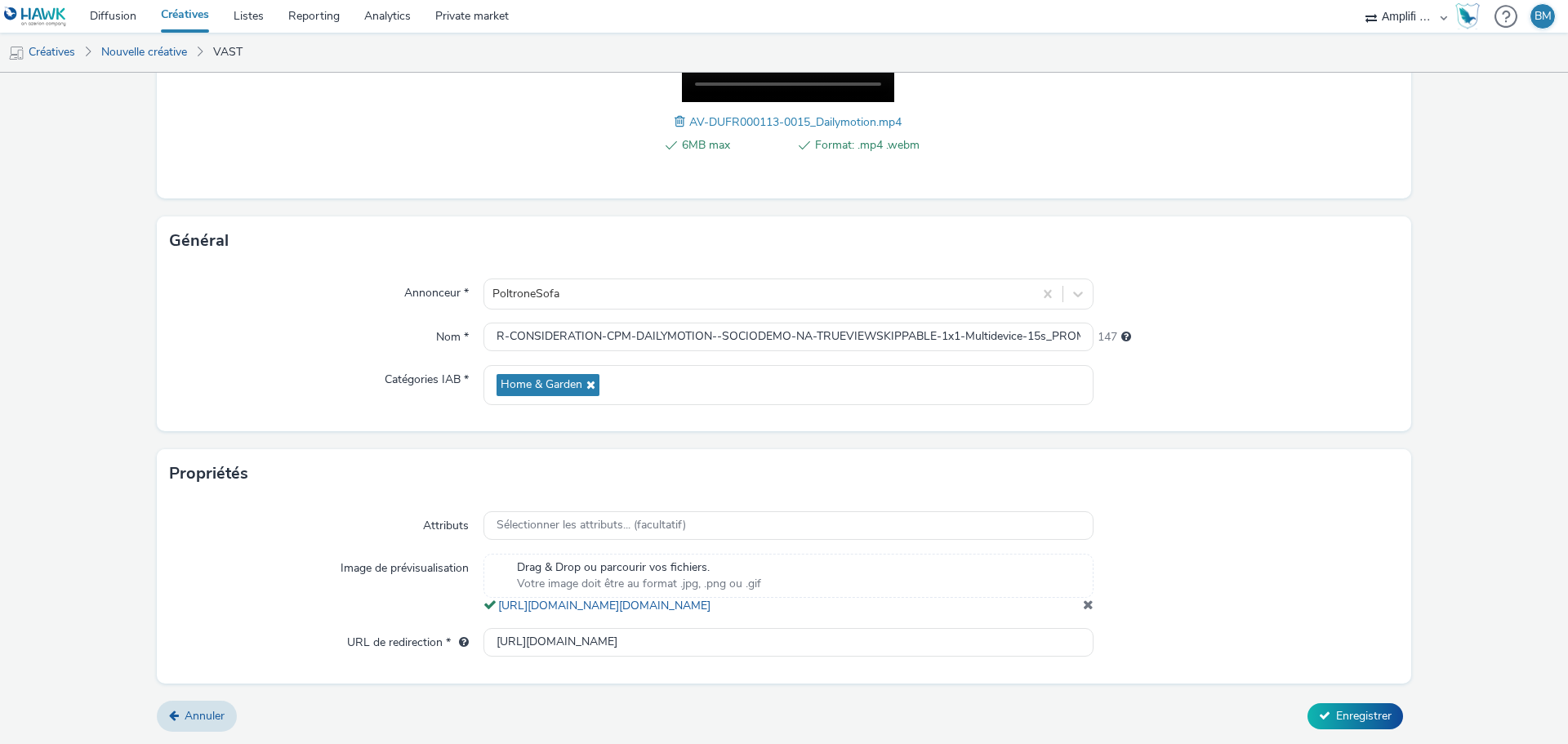
scroll to position [0, 0]
click at [1341, 718] on span "Enregistrer" at bounding box center [1364, 715] width 55 height 16
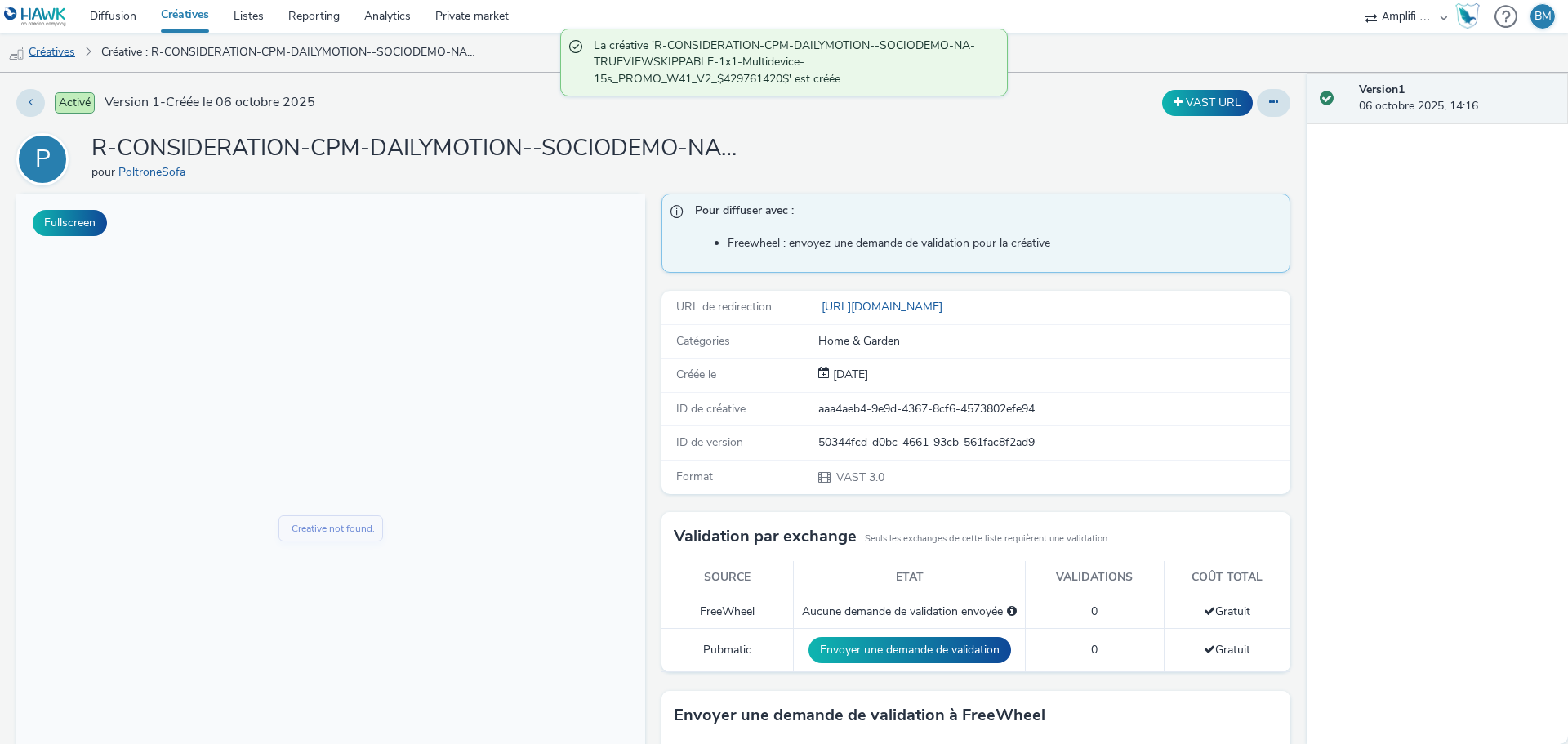
click at [57, 56] on link "Créatives" at bounding box center [41, 52] width 83 height 39
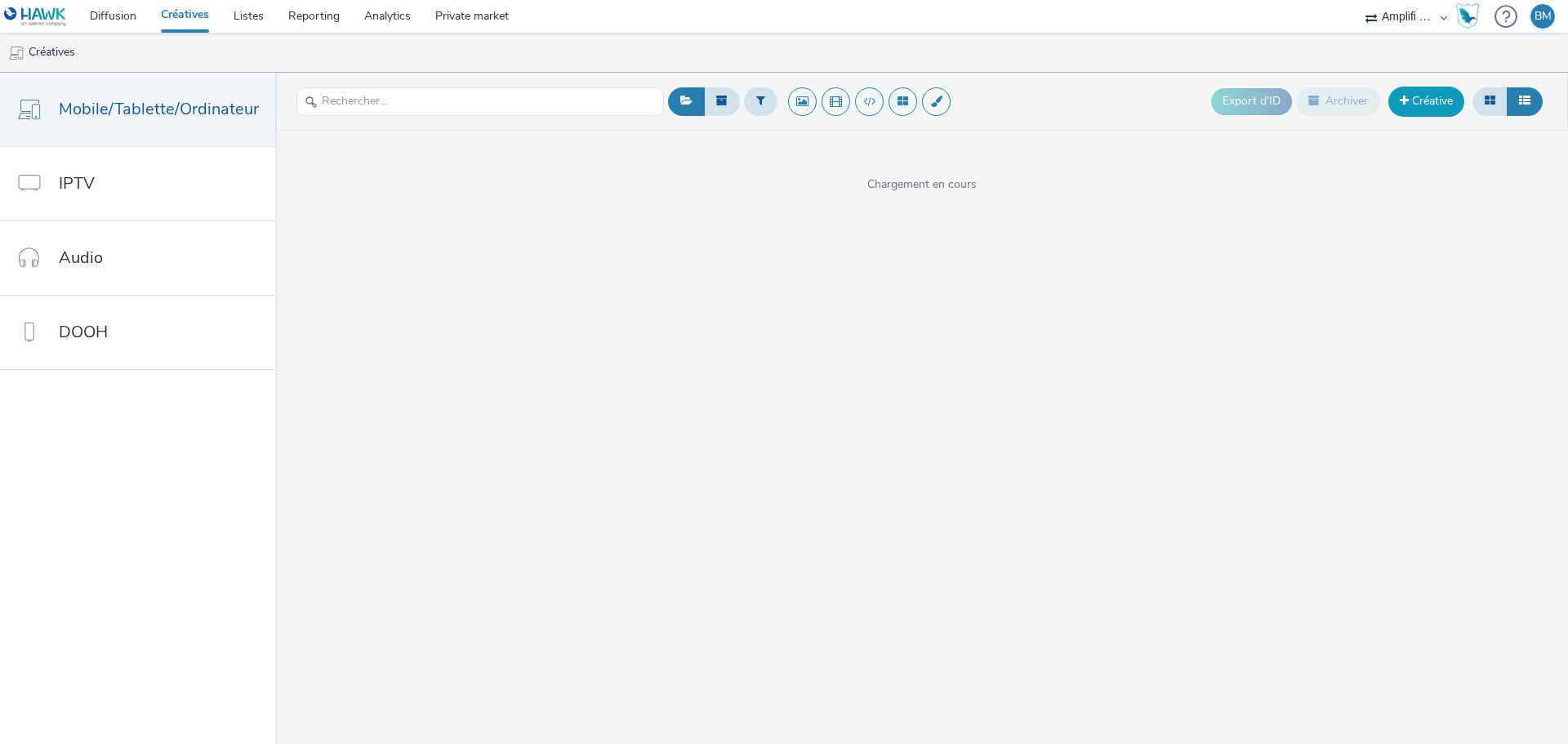
click at [1423, 103] on link "Créative" at bounding box center [1426, 101] width 76 height 29
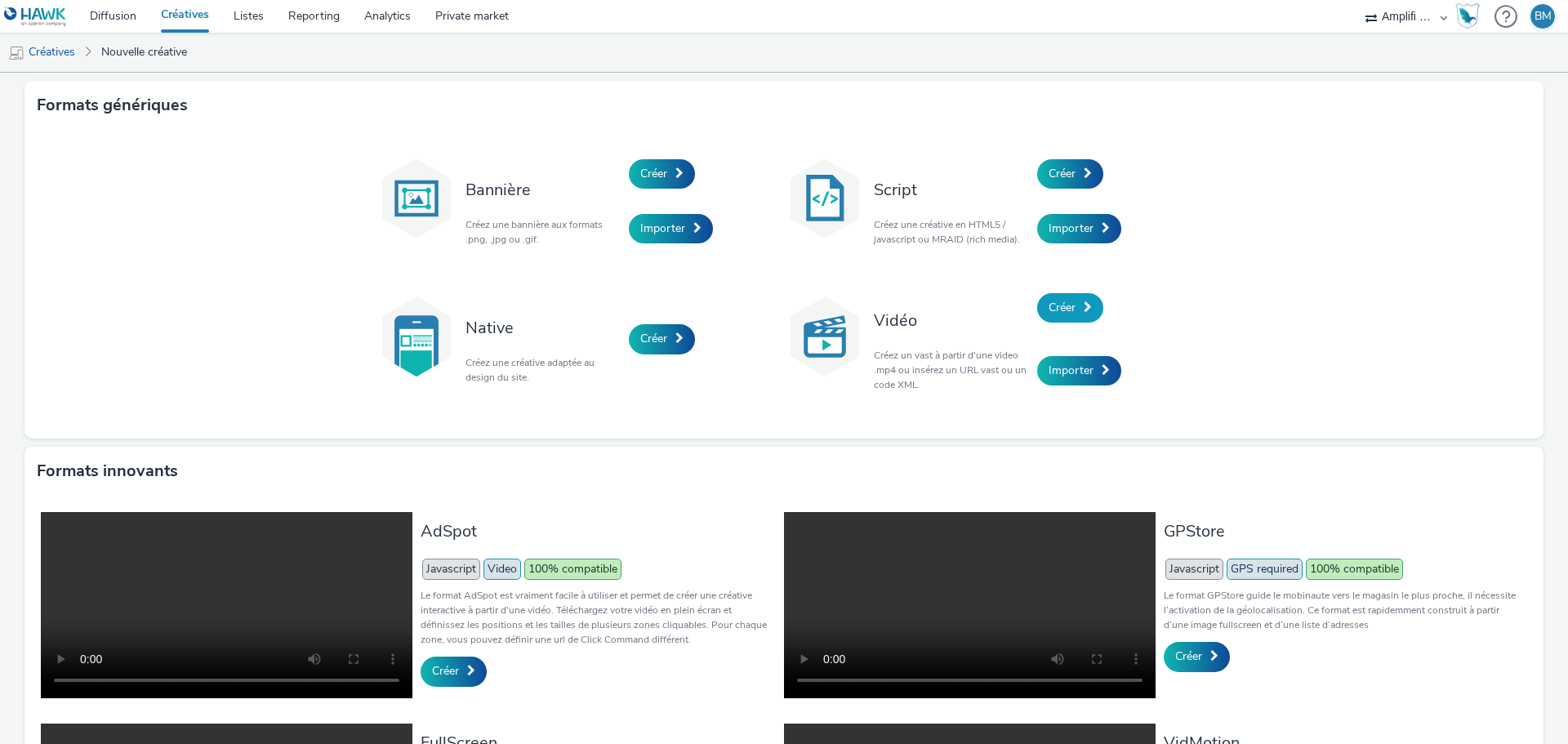
click at [1074, 316] on link "Créer" at bounding box center [1070, 308] width 67 height 29
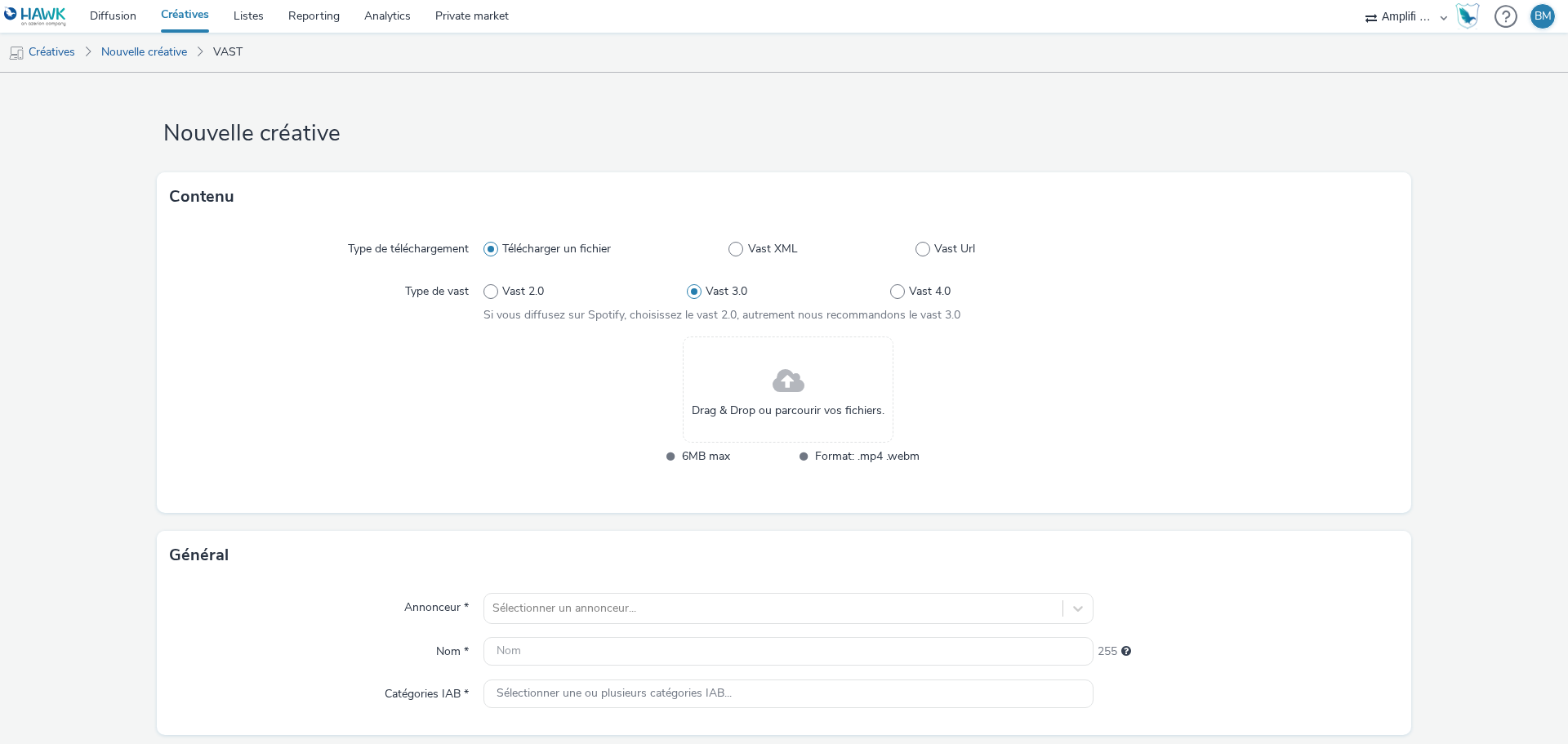
click at [793, 390] on span at bounding box center [788, 382] width 32 height 43
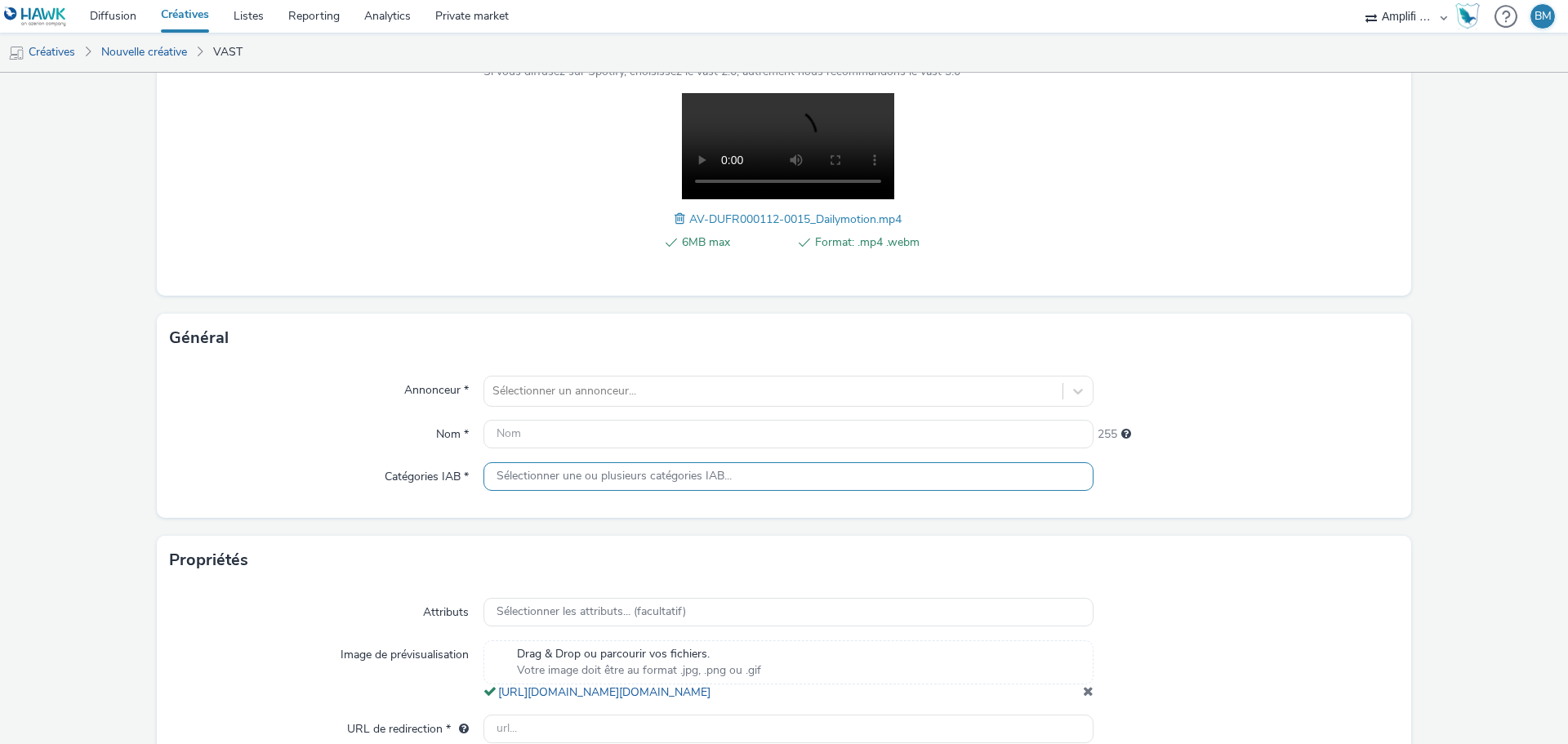
scroll to position [245, 0]
click at [572, 391] on div at bounding box center [774, 389] width 562 height 20
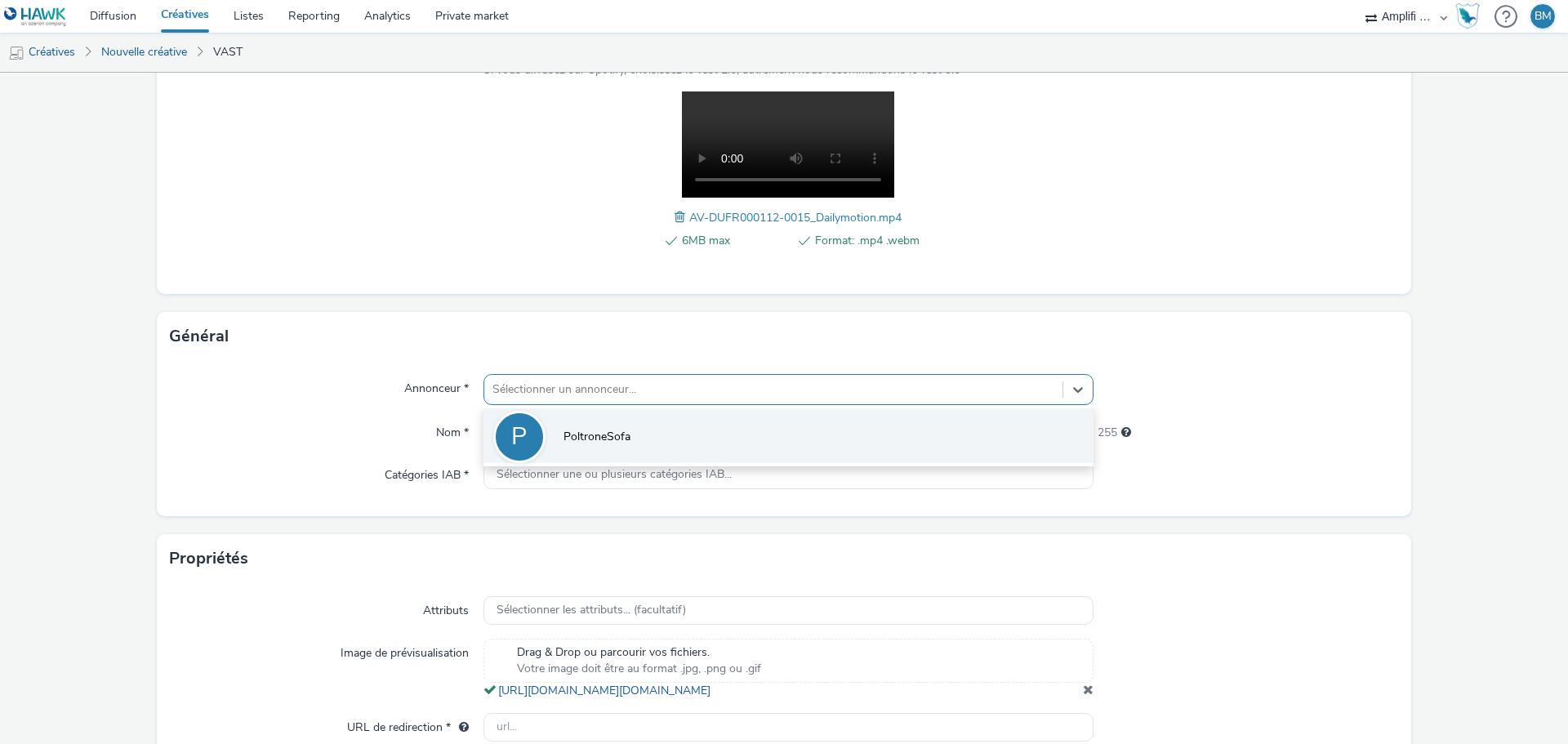
click at [569, 436] on span "PoltroneSofa" at bounding box center [596, 436] width 67 height 16
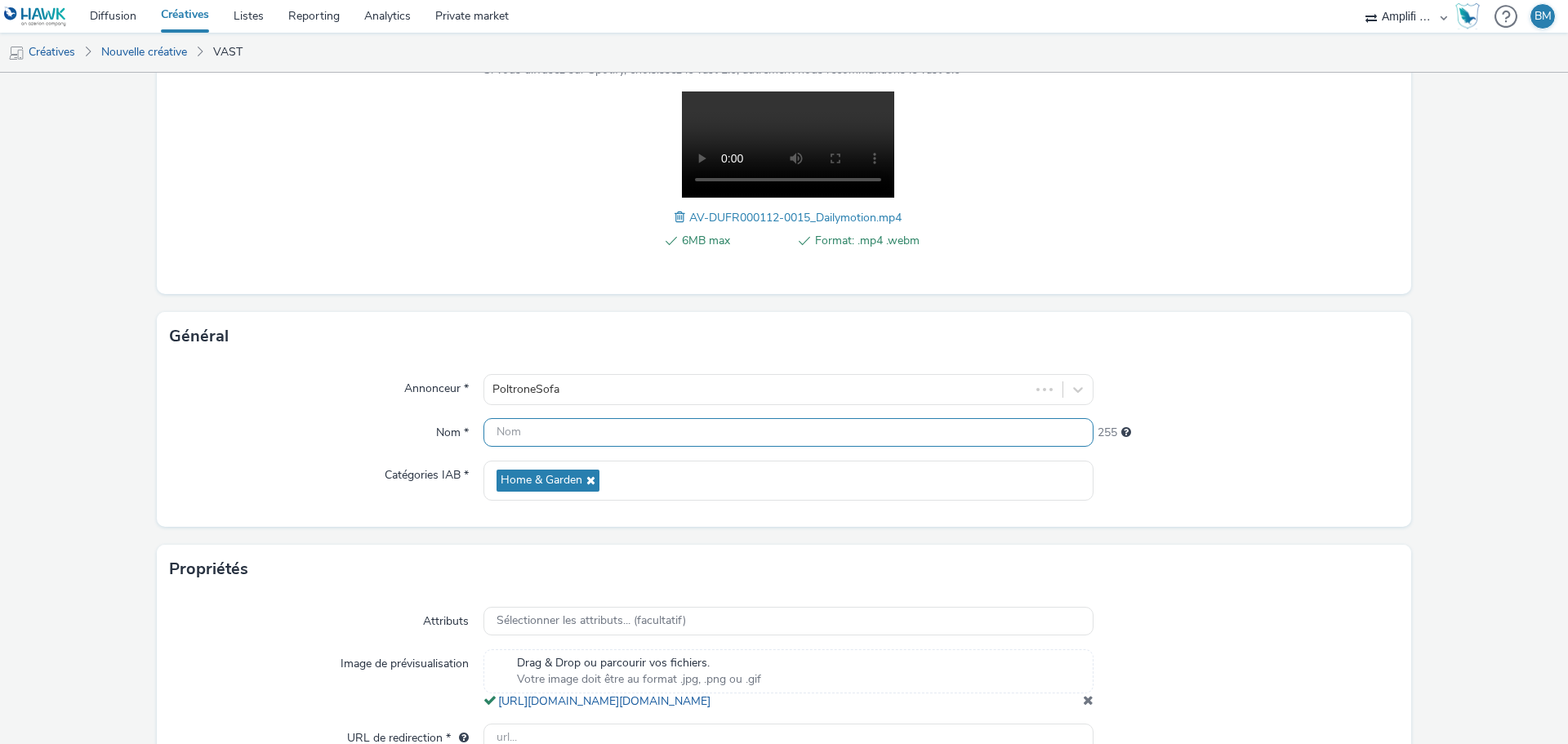
click at [566, 438] on input "text" at bounding box center [788, 432] width 610 height 29
paste input "R-CONSIDERATION-CPM-DAILYMOTION--SOCIODEMO-NA-TRUEVIEWSKIPPABLE-1x1-Multidevice…"
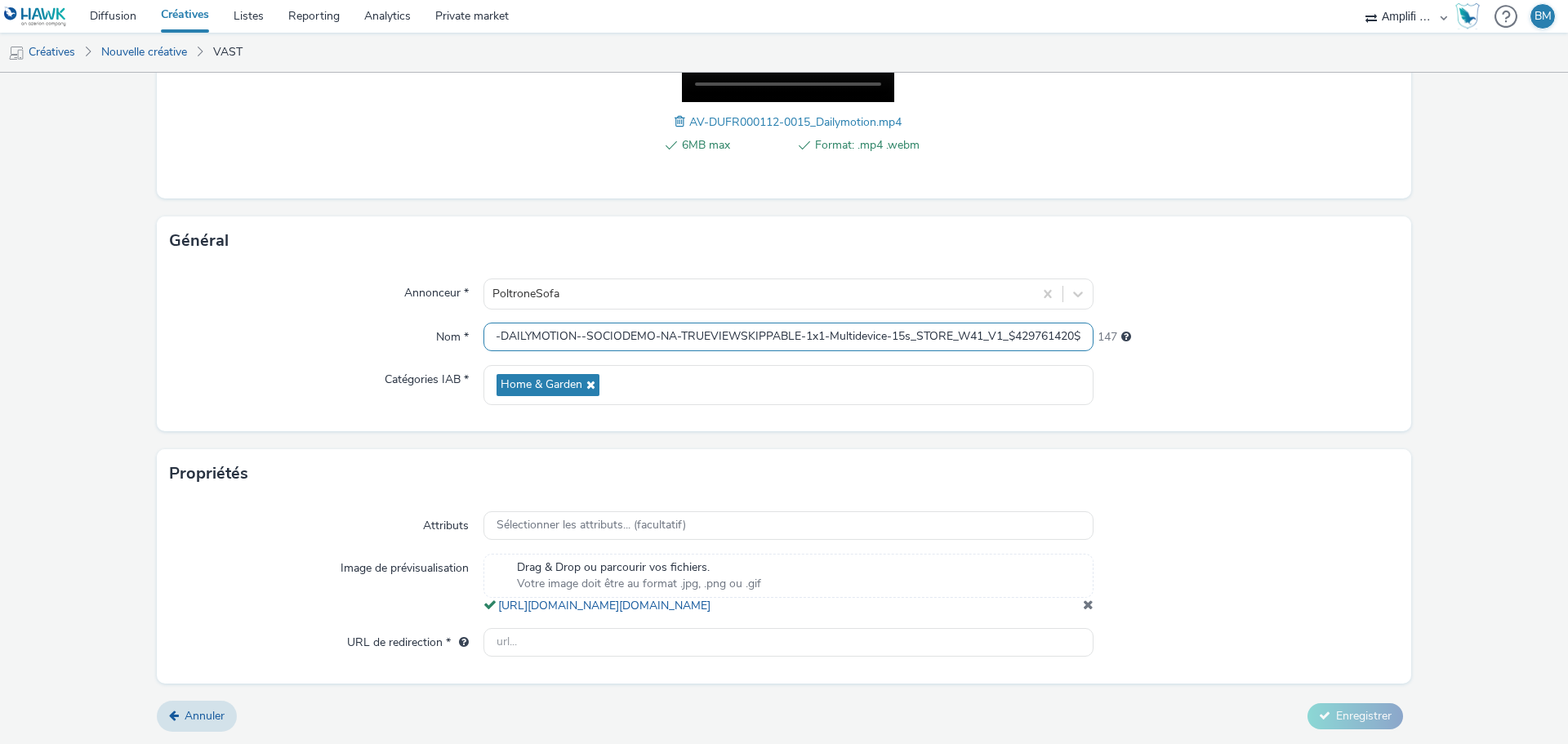
scroll to position [357, 0]
type input "R-CONSIDERATION-CPM-DAILYMOTION--SOCIODEMO-NA-TRUEVIEWSKIPPABLE-1x1-Multidevice…"
click at [659, 639] on input "text" at bounding box center [788, 642] width 610 height 29
paste input "[URL][DOMAIN_NAME]"
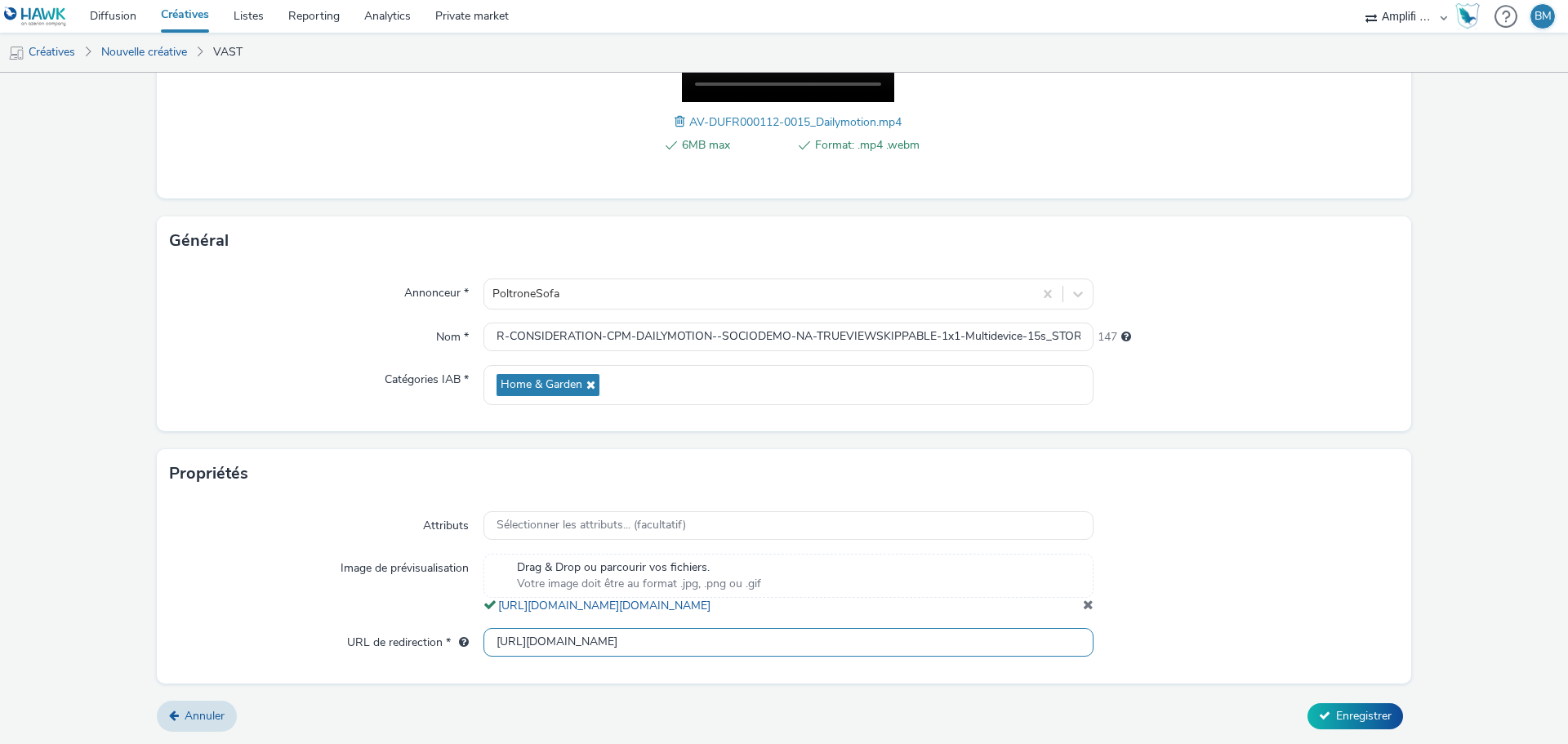
scroll to position [0, 698]
type input "[URL][DOMAIN_NAME]"
click at [1347, 718] on span "Enregistrer" at bounding box center [1364, 715] width 55 height 16
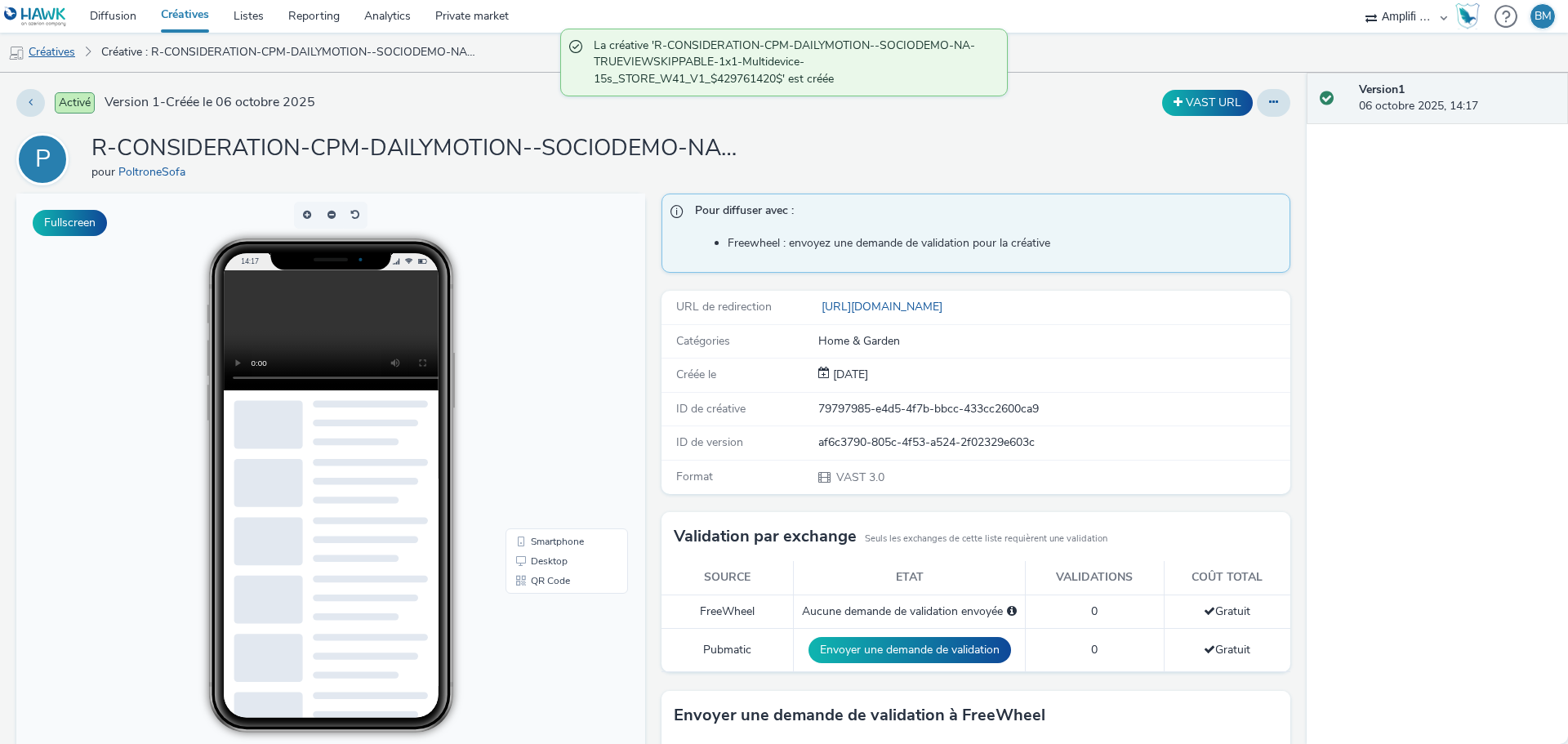
click at [66, 55] on link "Créatives" at bounding box center [41, 52] width 83 height 39
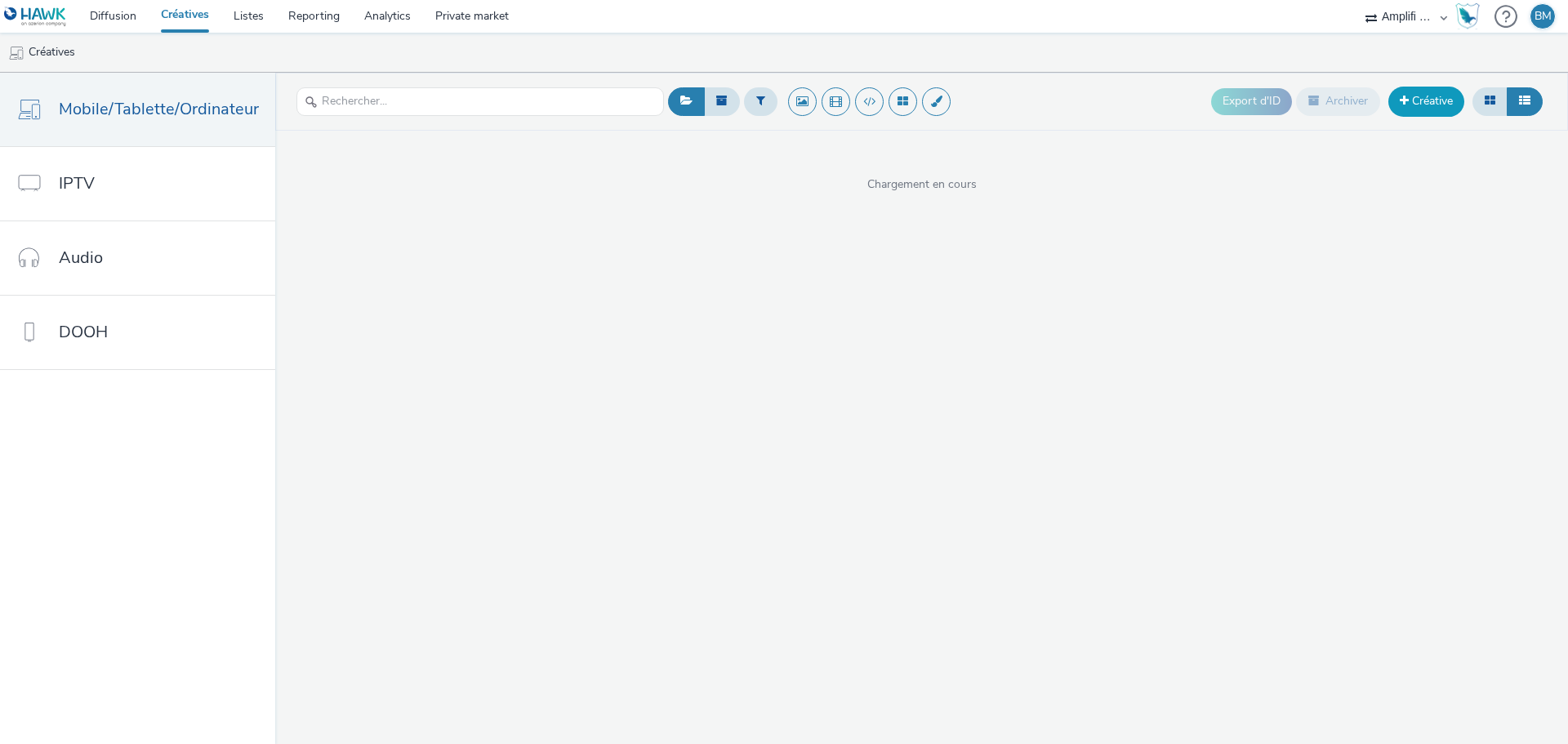
click at [1433, 102] on link "Créative" at bounding box center [1426, 101] width 76 height 29
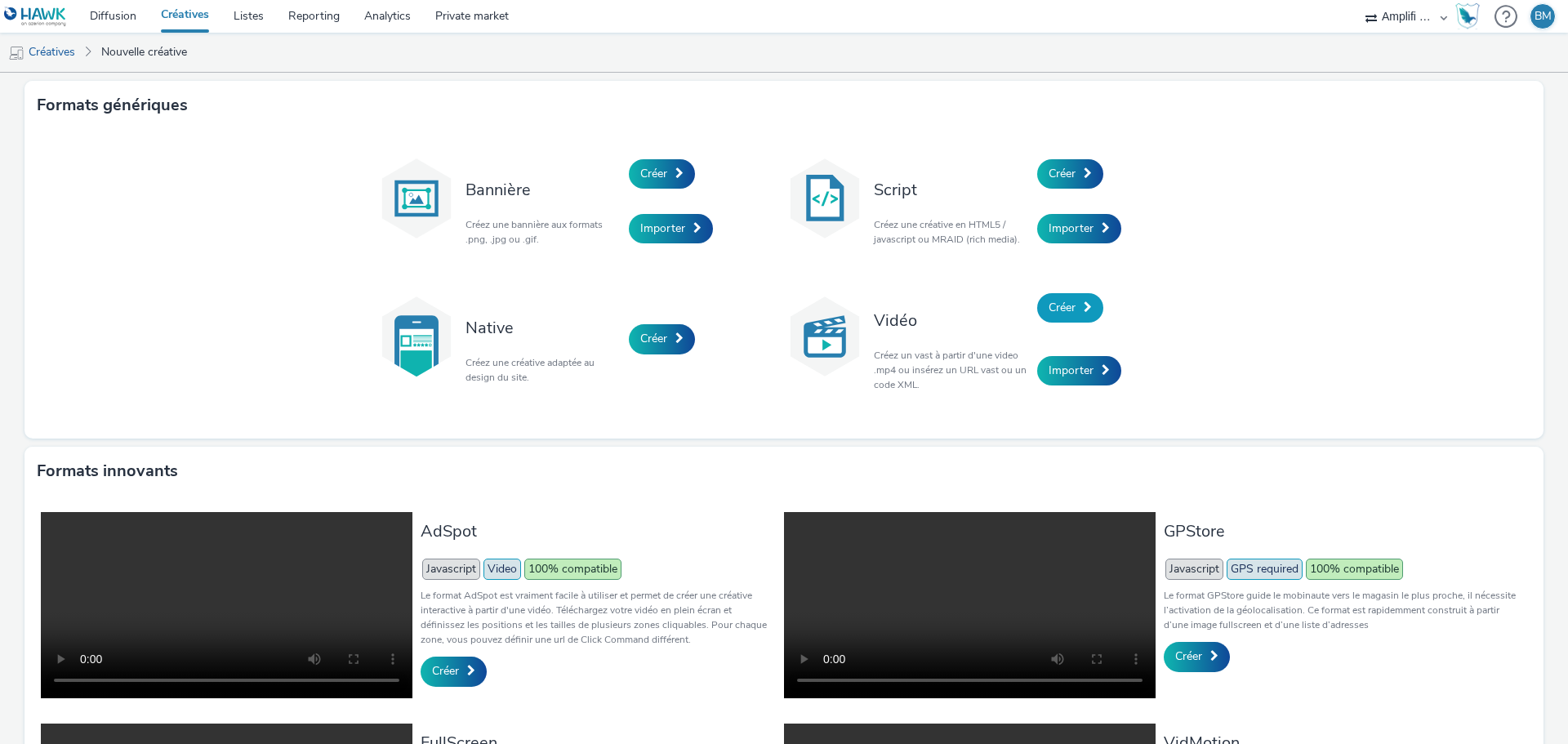
click at [1070, 309] on span "Créer" at bounding box center [1061, 308] width 27 height 16
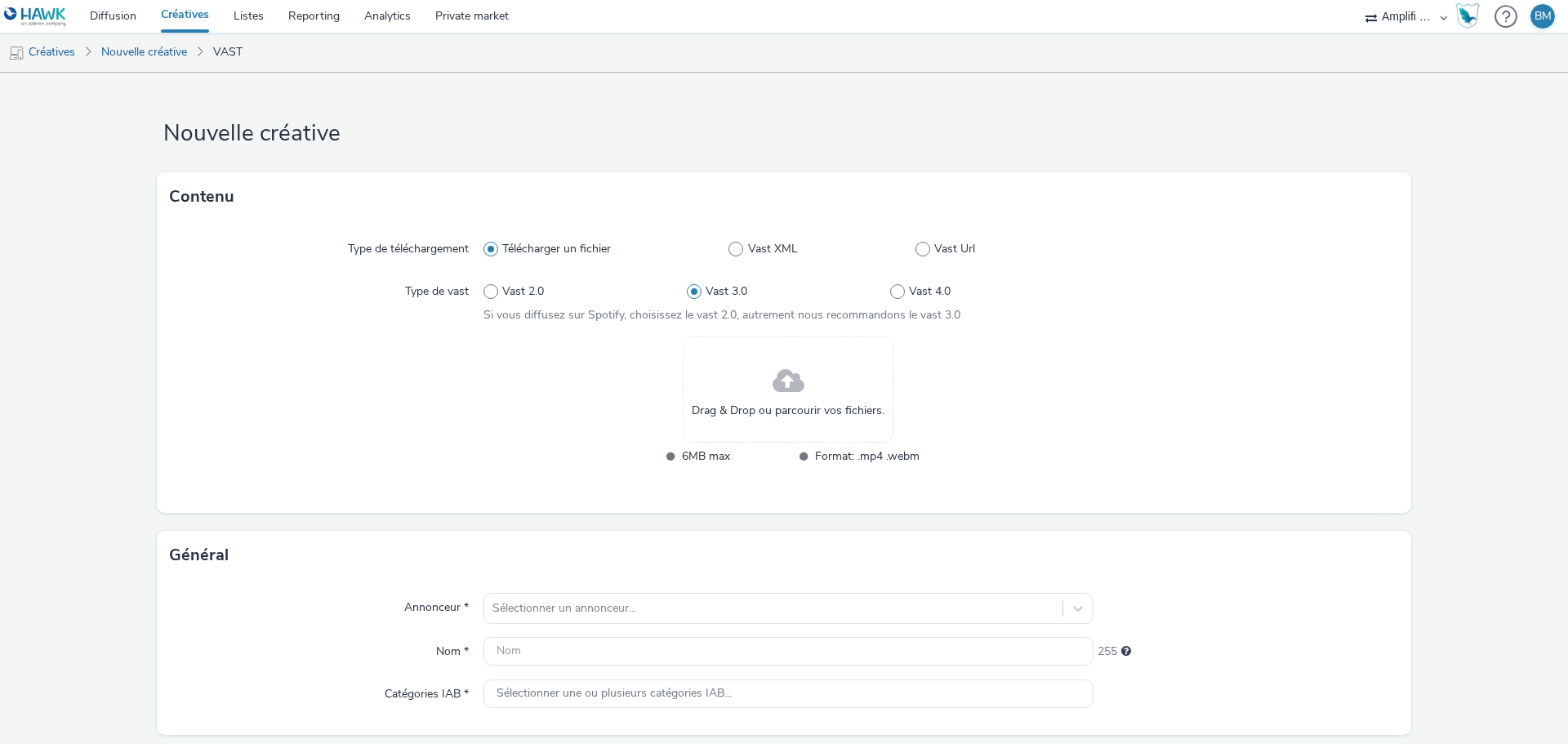
click at [796, 379] on span at bounding box center [788, 382] width 32 height 43
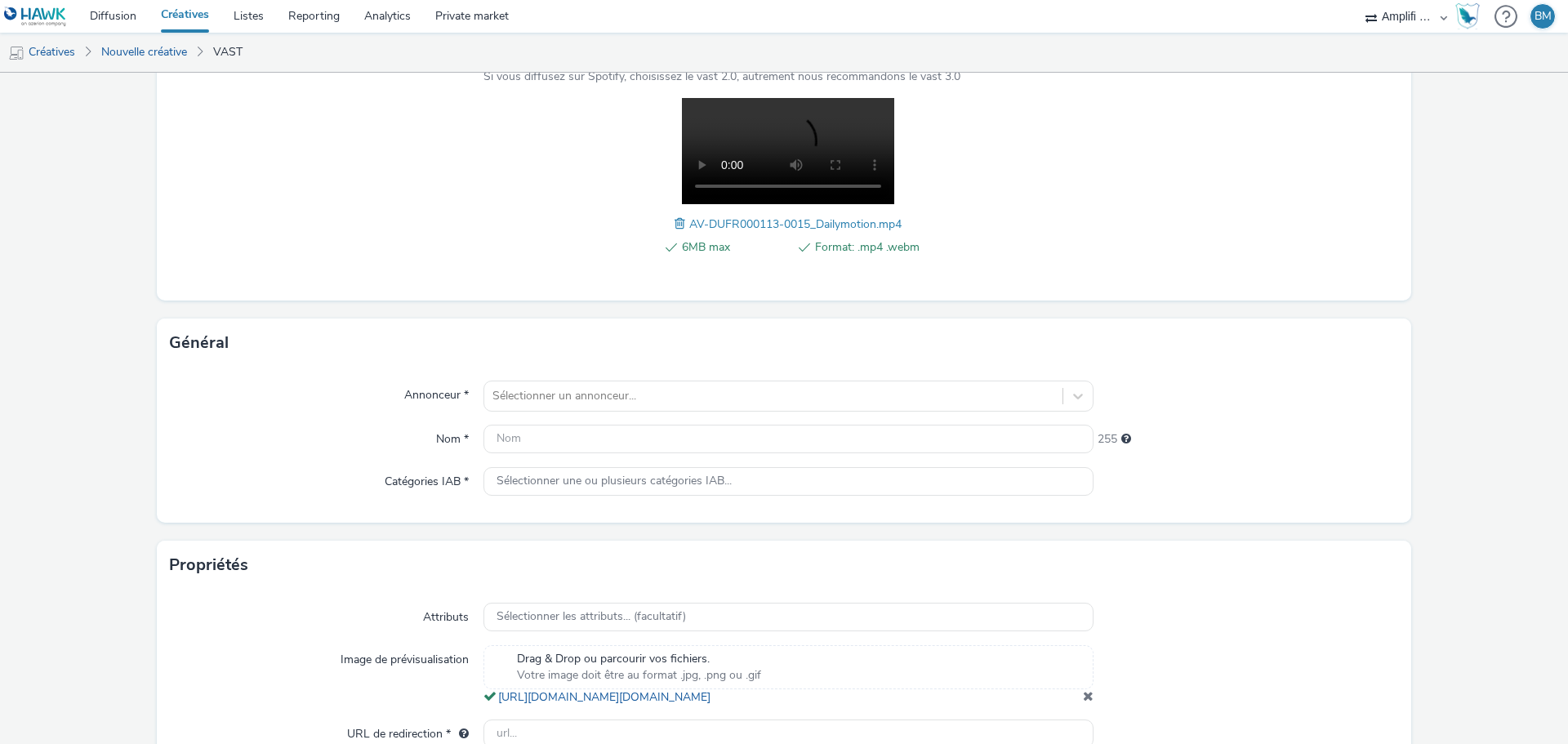
scroll to position [245, 0]
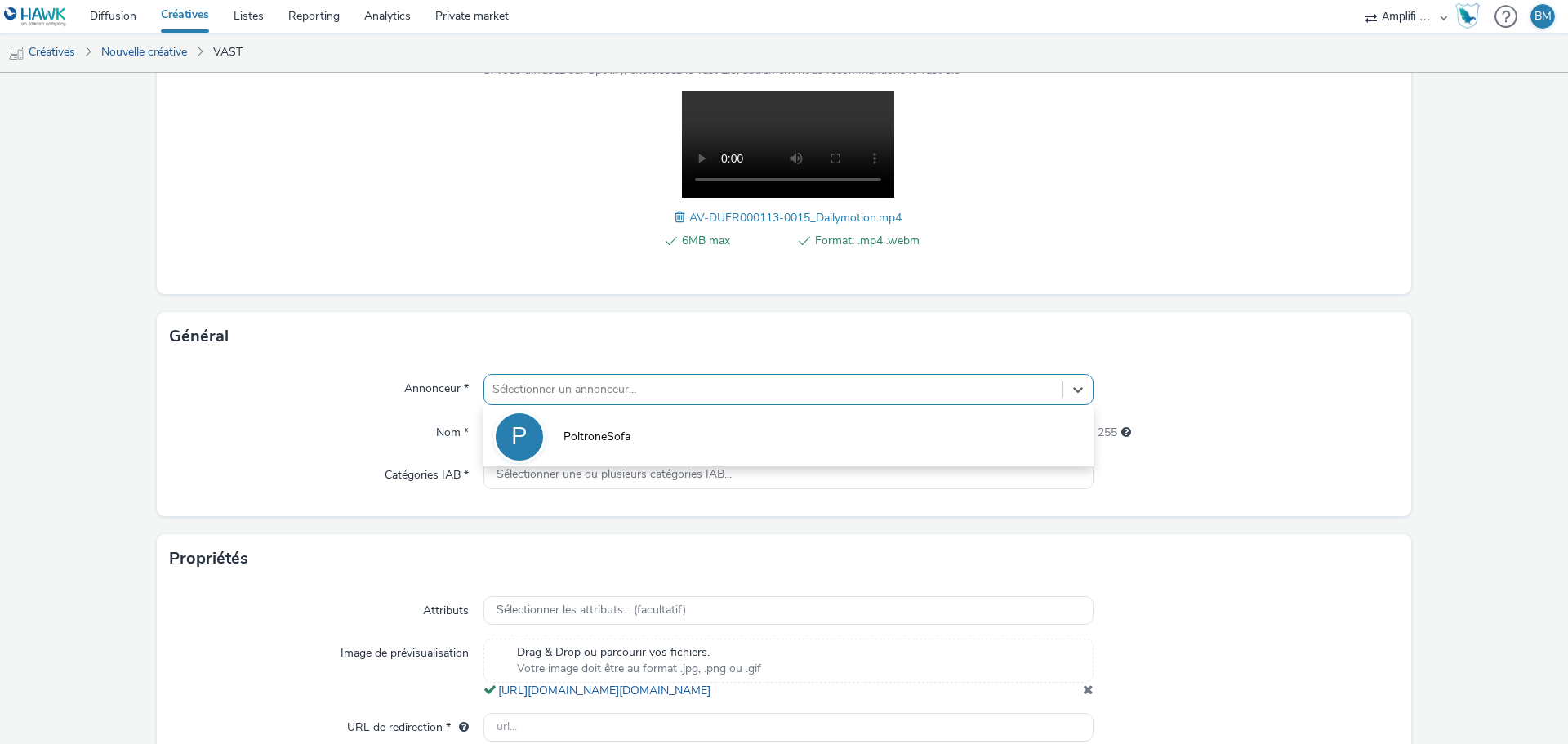
click at [602, 384] on div at bounding box center [774, 389] width 562 height 20
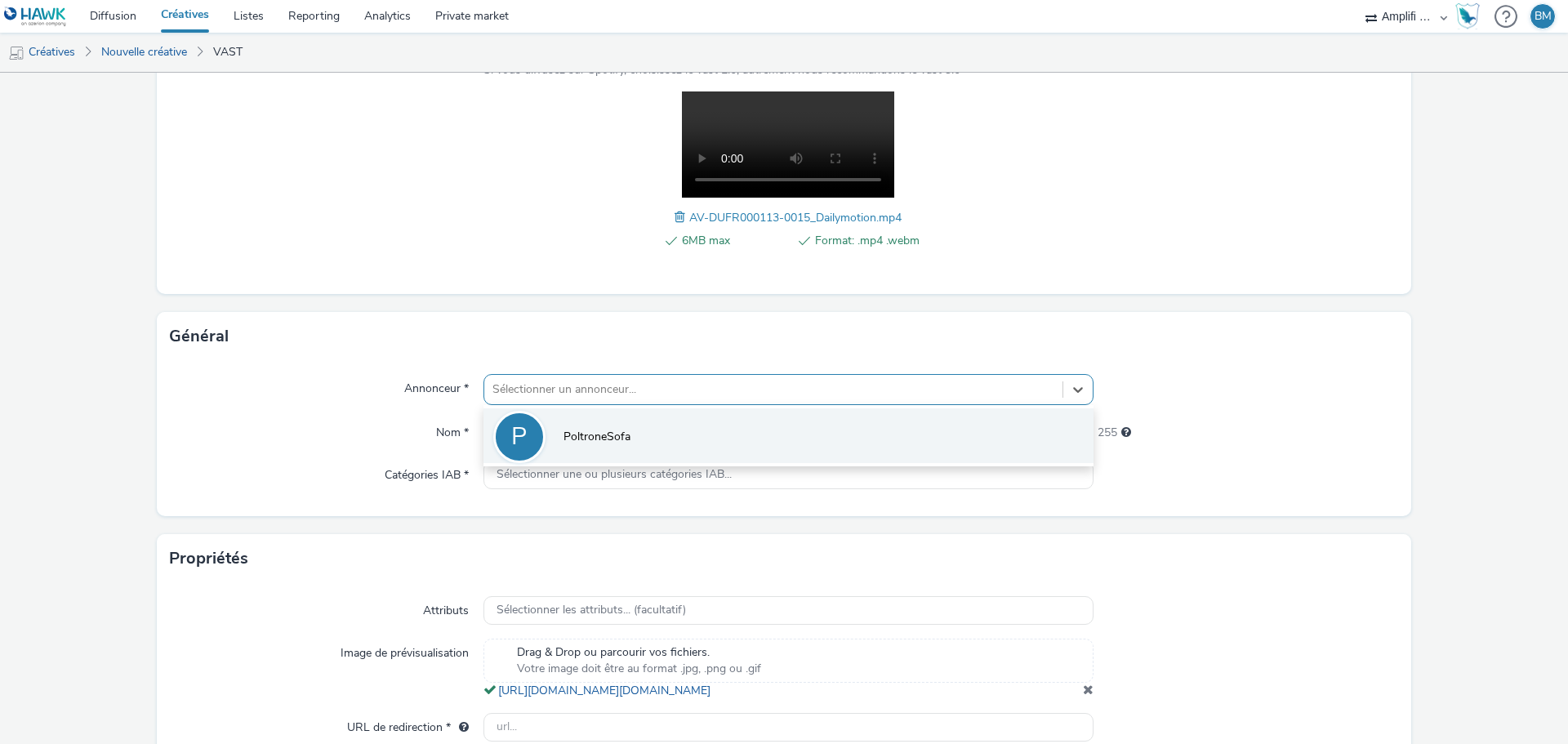
click at [564, 436] on span "PoltroneSofa" at bounding box center [596, 436] width 67 height 16
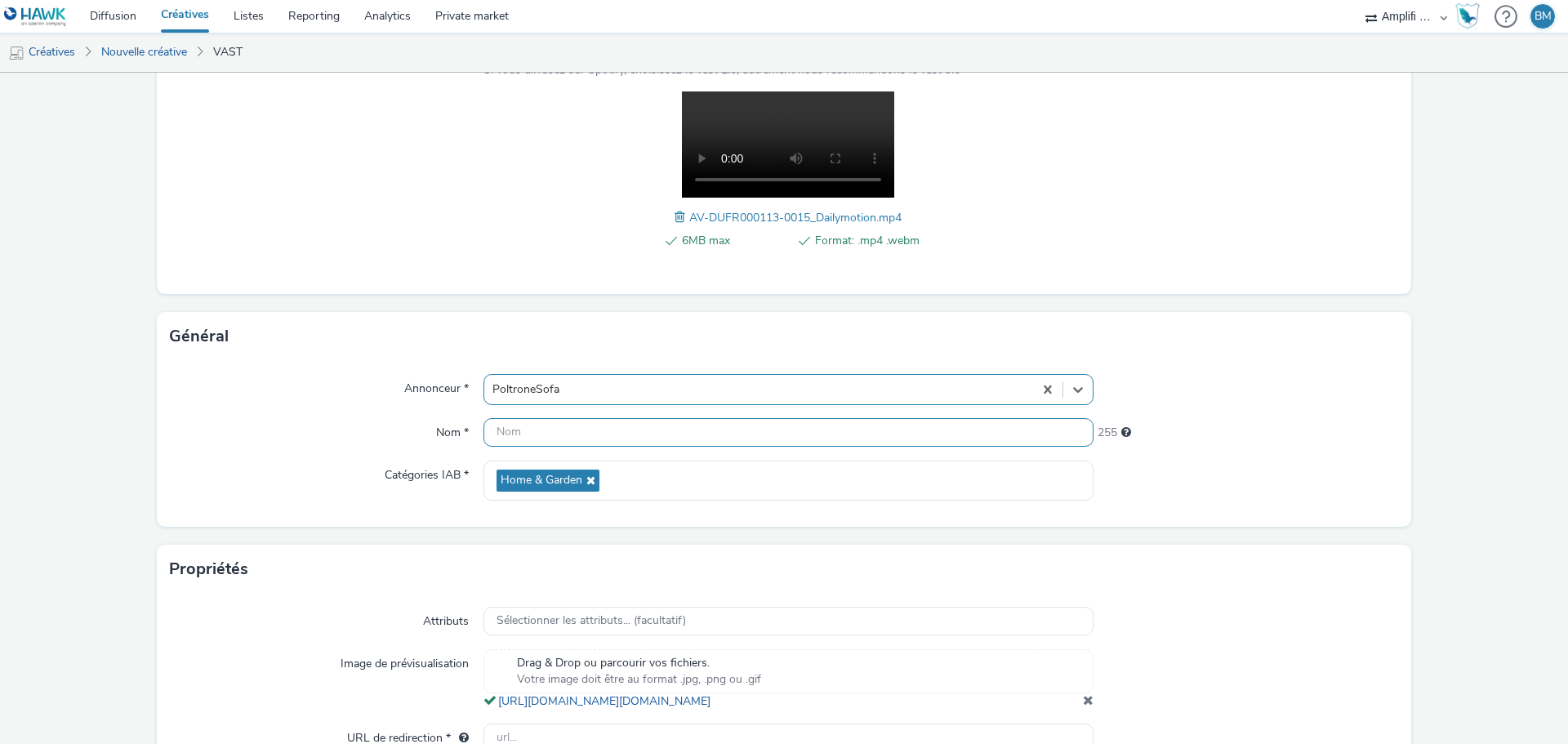
click at [572, 441] on input "text" at bounding box center [788, 432] width 610 height 29
paste input "R-CONSIDERATION-CPM-DAILYMOTION--SOCIODEMO-NA-TRUEVIEWSKIPPABLE-1x1-Multidevice…"
type input "R-CONSIDERATION-CPM-DAILYMOTION--SOCIODEMO-NA-TRUEVIEWSKIPPABLE-1x1-Multidevice…"
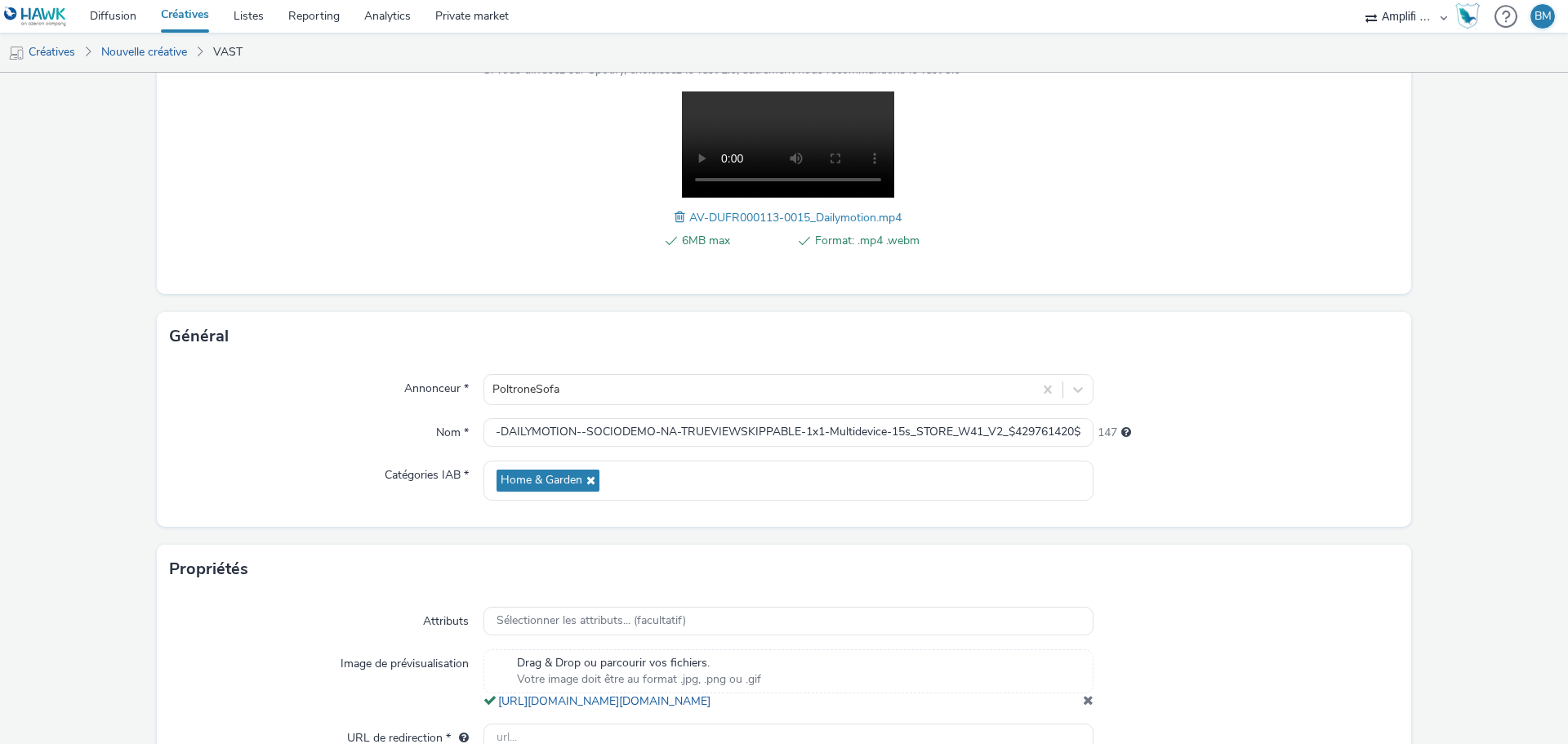
click at [1229, 499] on div at bounding box center [1246, 480] width 305 height 40
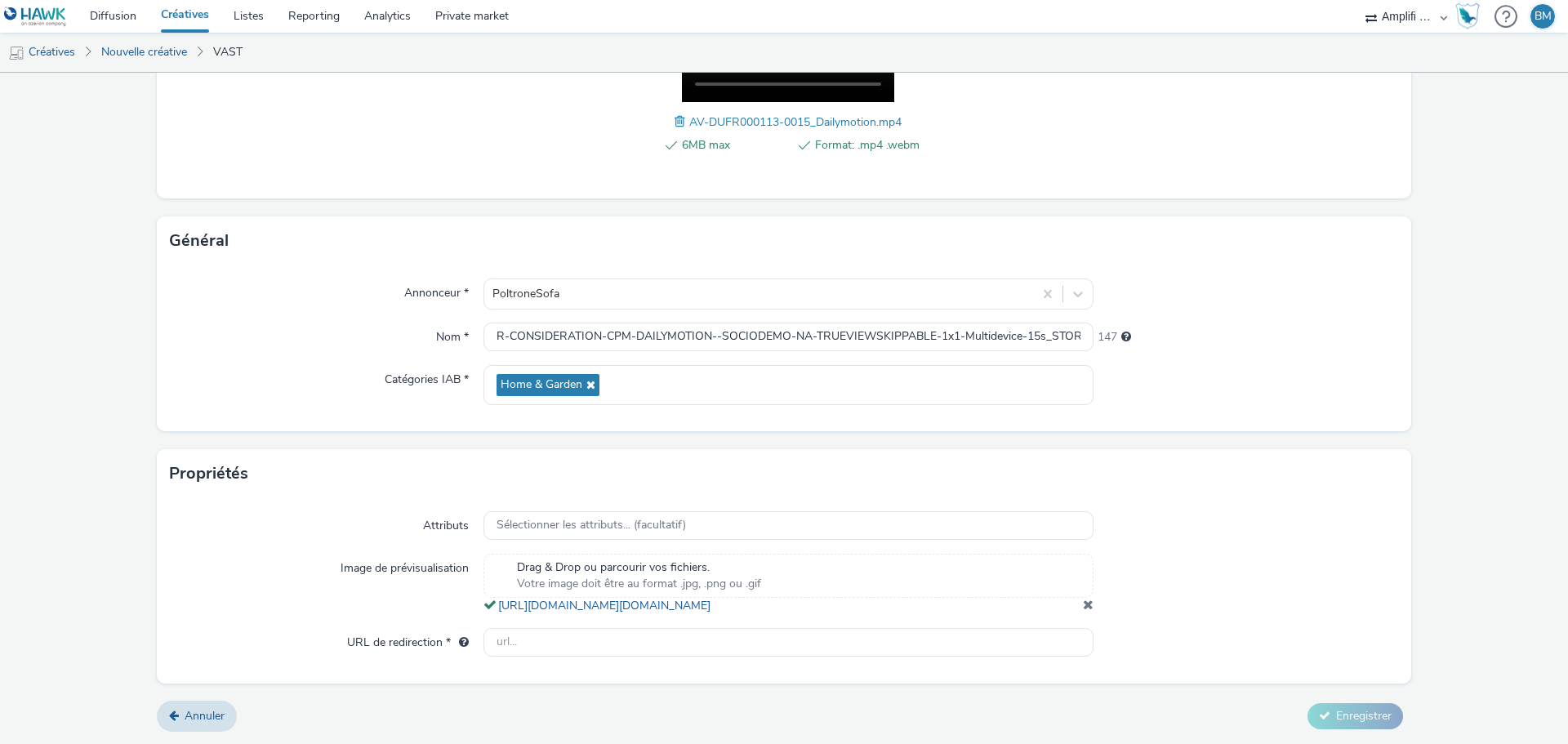
scroll to position [357, 0]
click at [587, 645] on input "text" at bounding box center [788, 642] width 610 height 29
paste input "[URL][DOMAIN_NAME]"
type input "[URL][DOMAIN_NAME]"
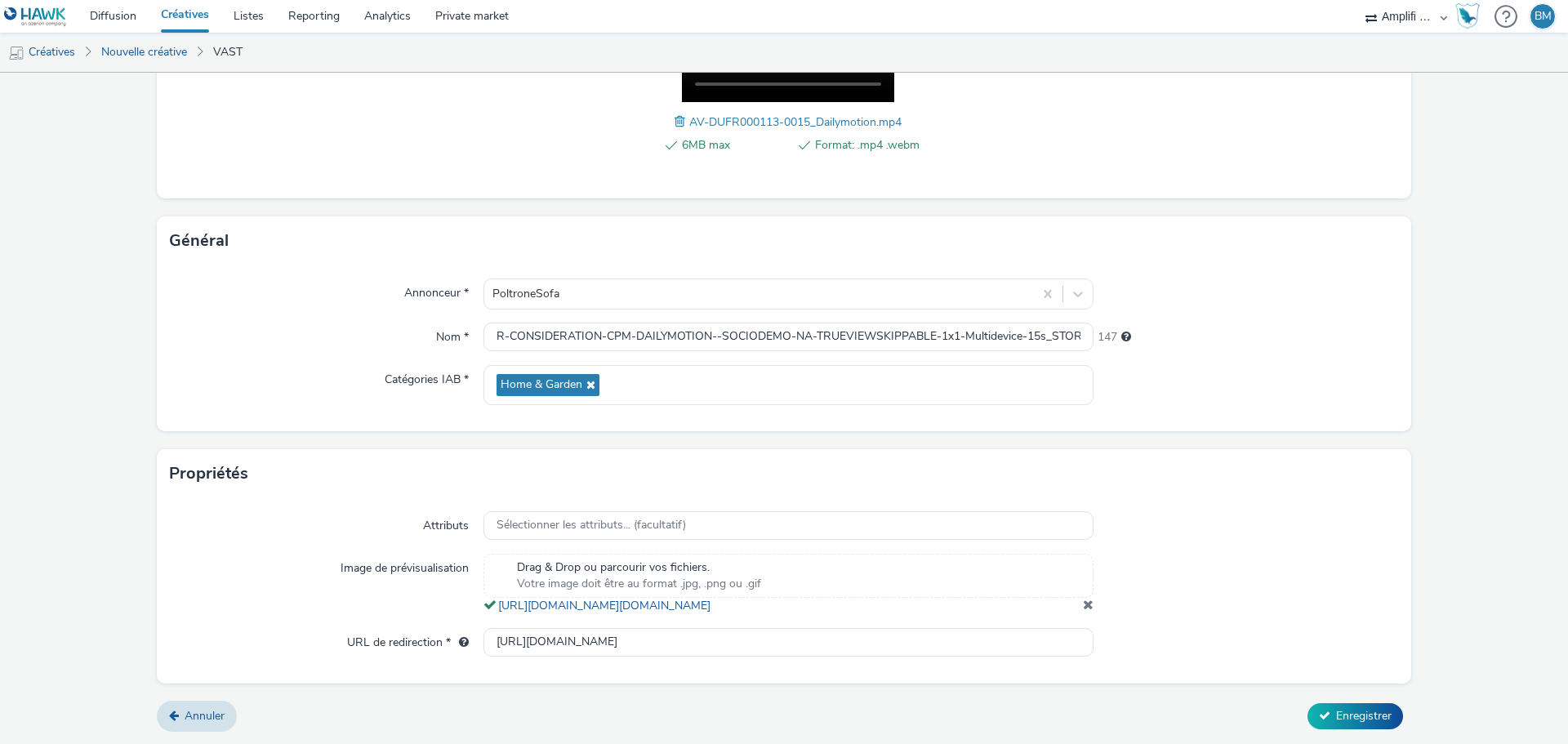
click at [1418, 615] on form "Nouvelle créative Contenu Type de téléchargement Télécharger un fichier Vast XM…" at bounding box center [784, 238] width 1568 height 1012
click at [1320, 710] on button "Enregistrer" at bounding box center [1355, 716] width 96 height 26
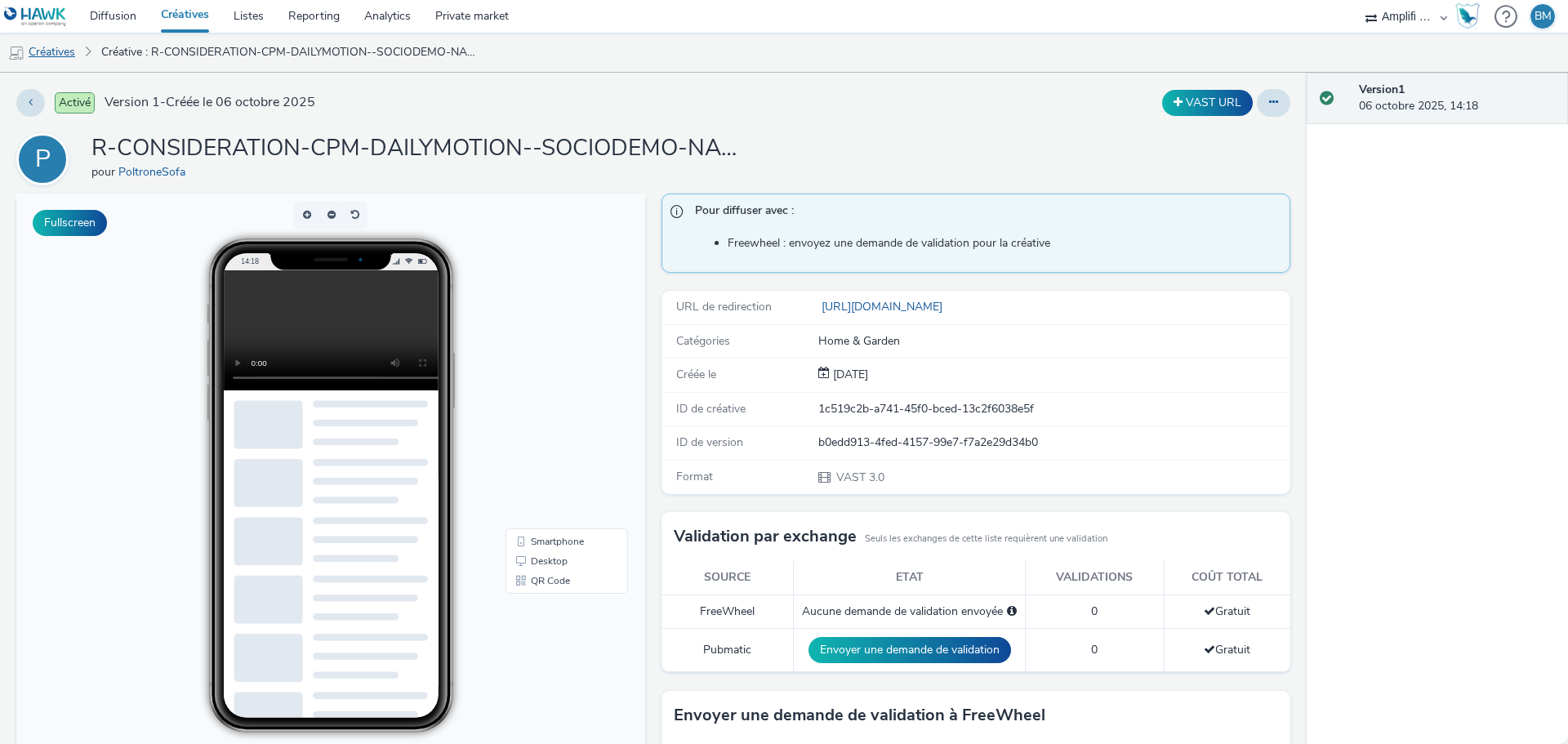
click at [67, 56] on link "Créatives" at bounding box center [41, 52] width 83 height 39
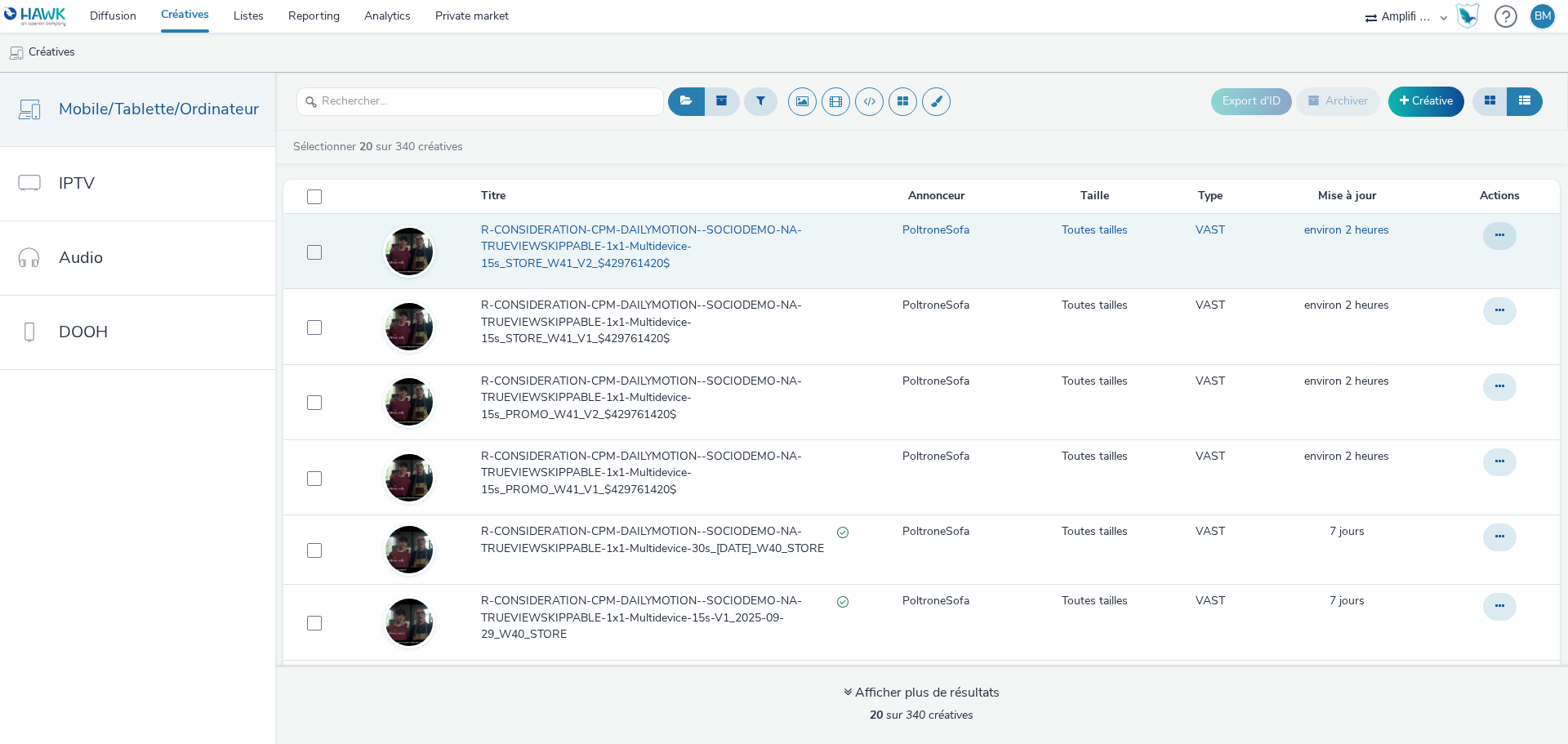
click at [635, 239] on span "R-CONSIDERATION-CPM-DAILYMOTION--SOCIODEMO-NA-TRUEVIEWSKIPPABLE-1x1-Multidevice…" at bounding box center [665, 247] width 367 height 50
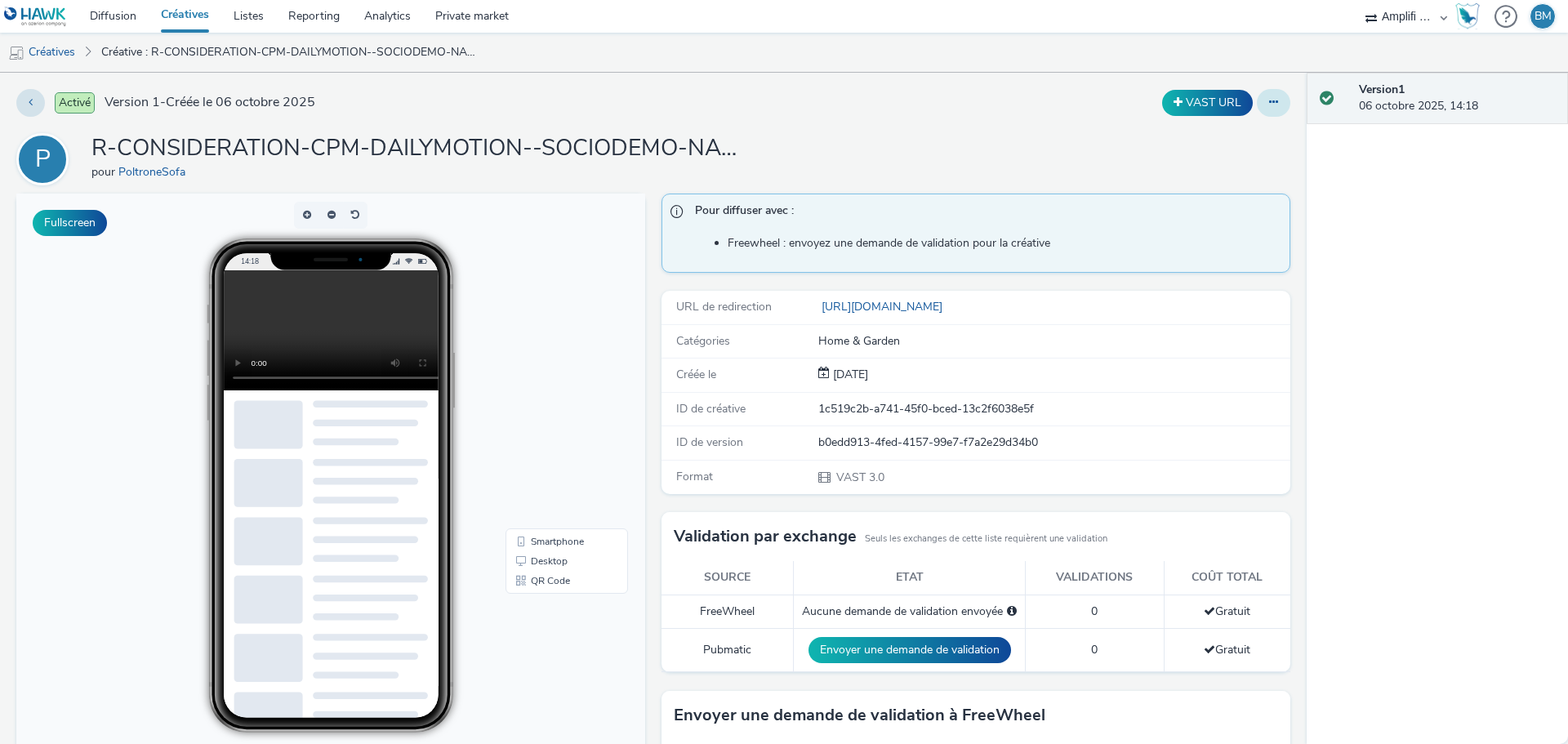
click at [1257, 108] on button at bounding box center [1273, 103] width 34 height 28
click at [1201, 134] on link "Modifier" at bounding box center [1229, 136] width 123 height 33
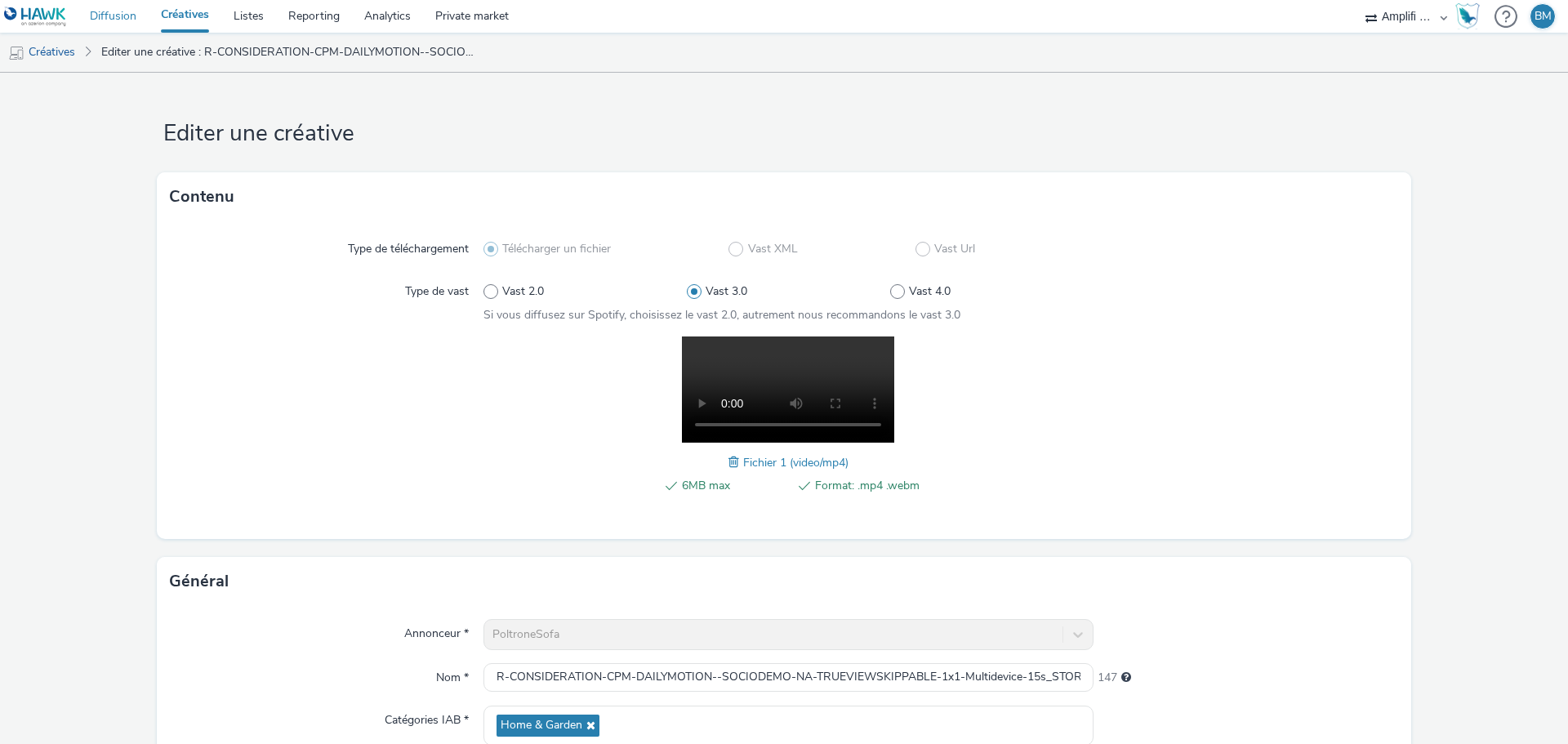
click at [118, 27] on link "Diffusion" at bounding box center [113, 16] width 71 height 33
